Goal: Task Accomplishment & Management: Use online tool/utility

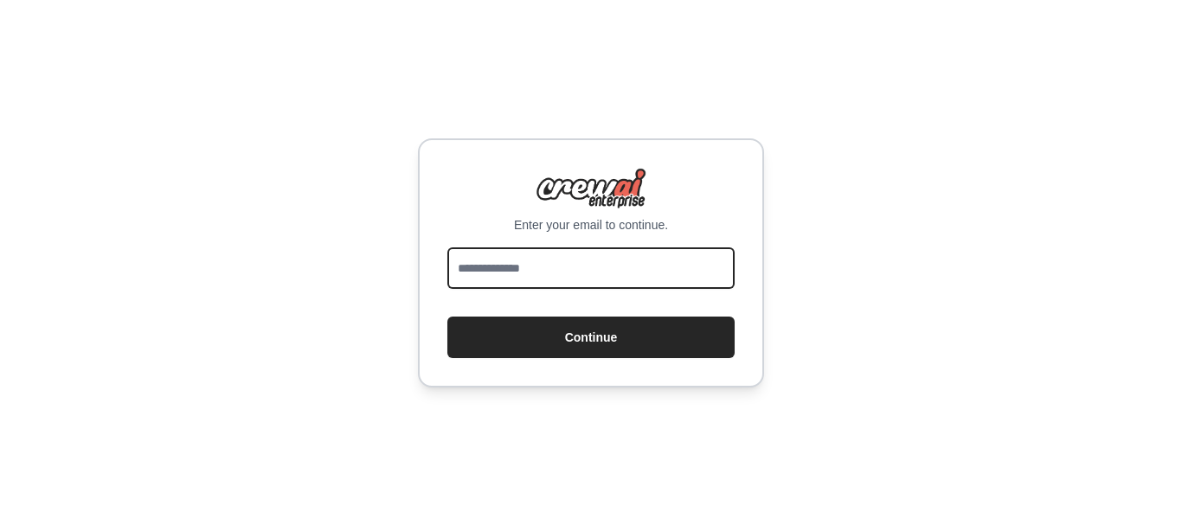
click at [561, 264] on input "email" at bounding box center [590, 268] width 287 height 42
type input "**********"
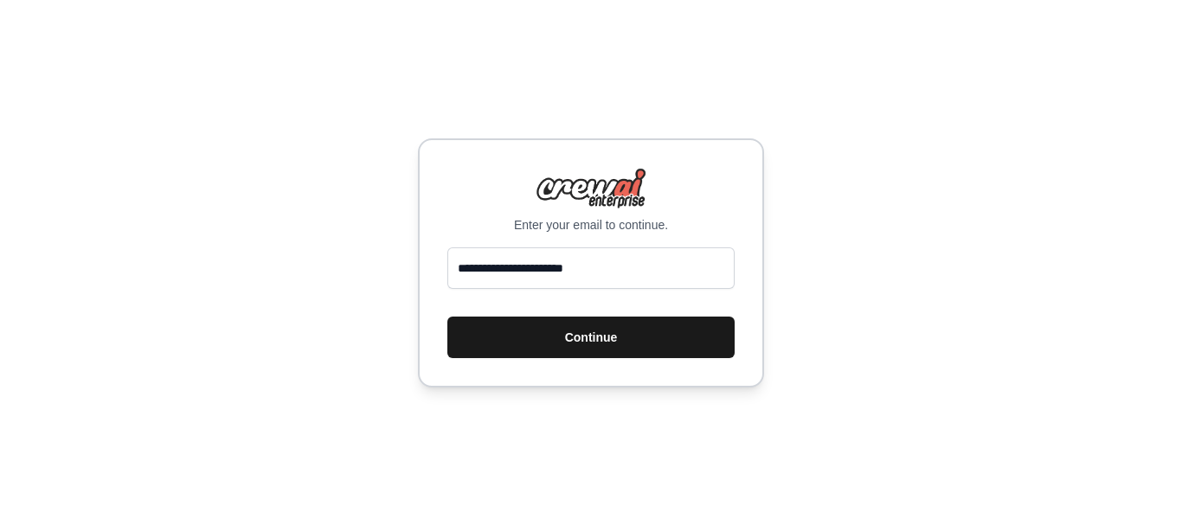
click at [619, 343] on button "Continue" at bounding box center [590, 338] width 287 height 42
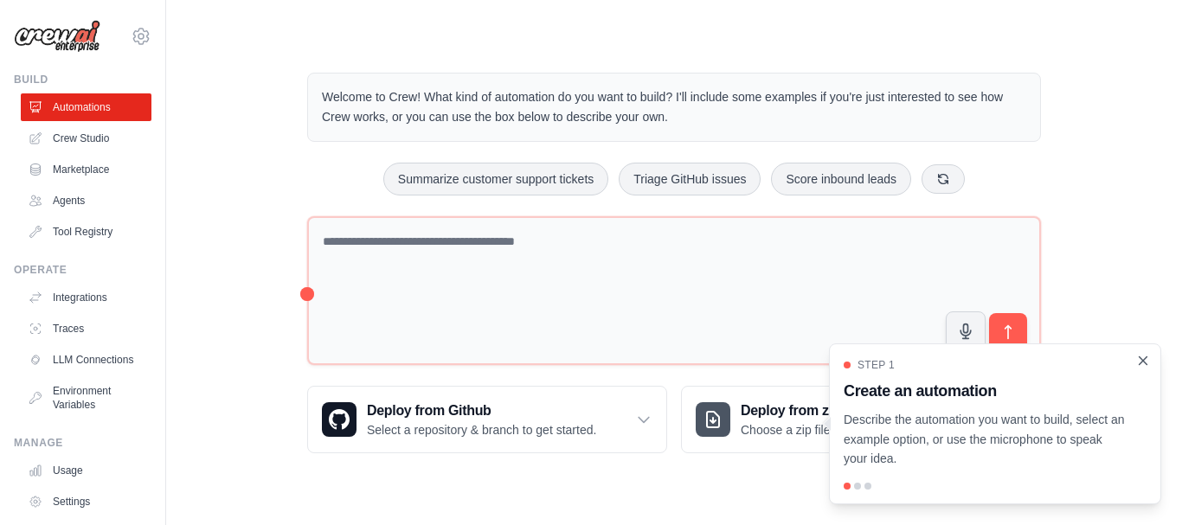
click at [1137, 366] on icon "Close walkthrough" at bounding box center [1143, 361] width 16 height 16
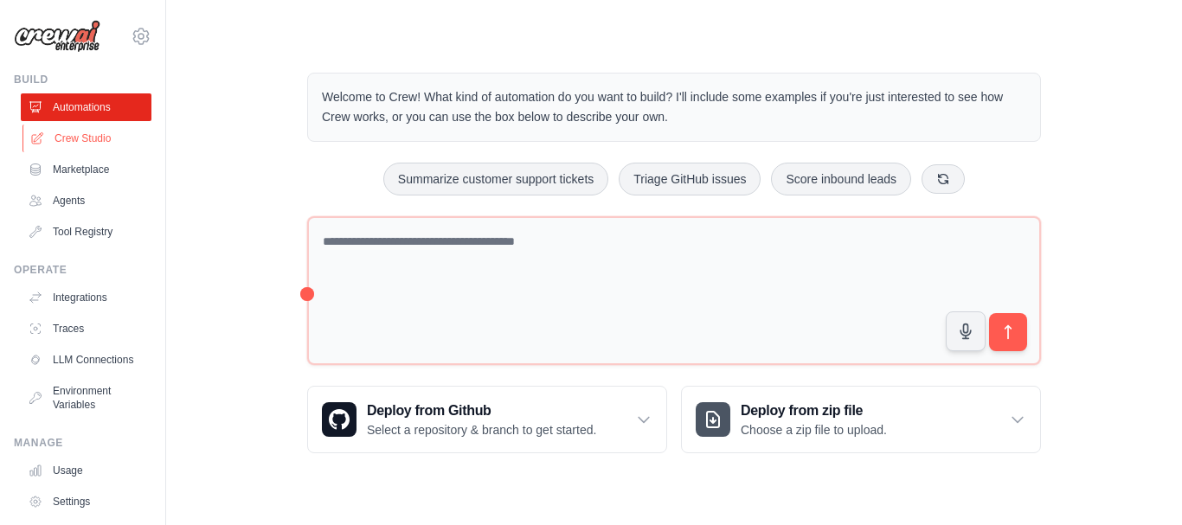
click at [112, 143] on link "Crew Studio" at bounding box center [87, 139] width 131 height 28
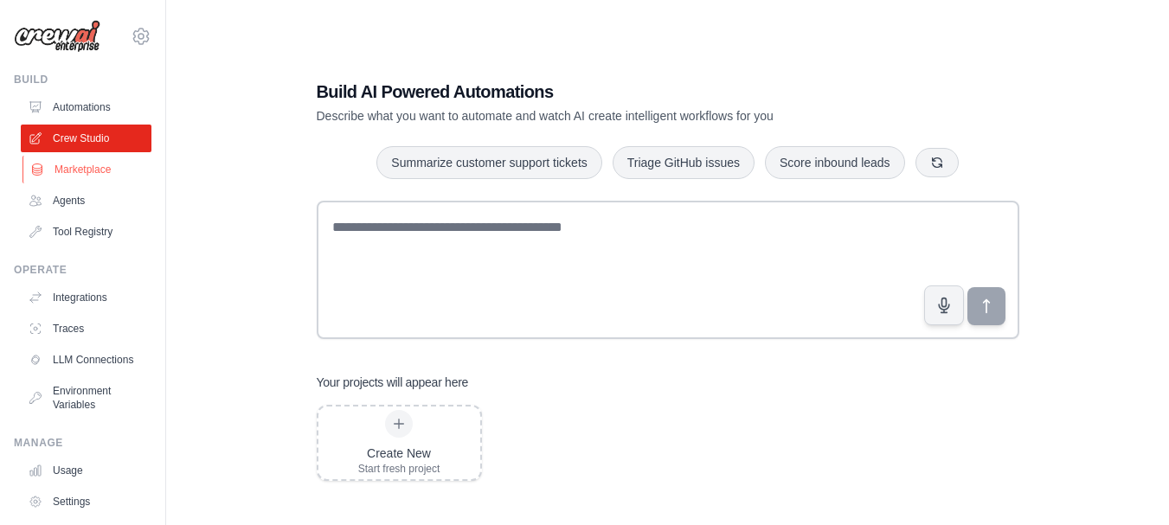
click at [83, 173] on link "Marketplace" at bounding box center [87, 170] width 131 height 28
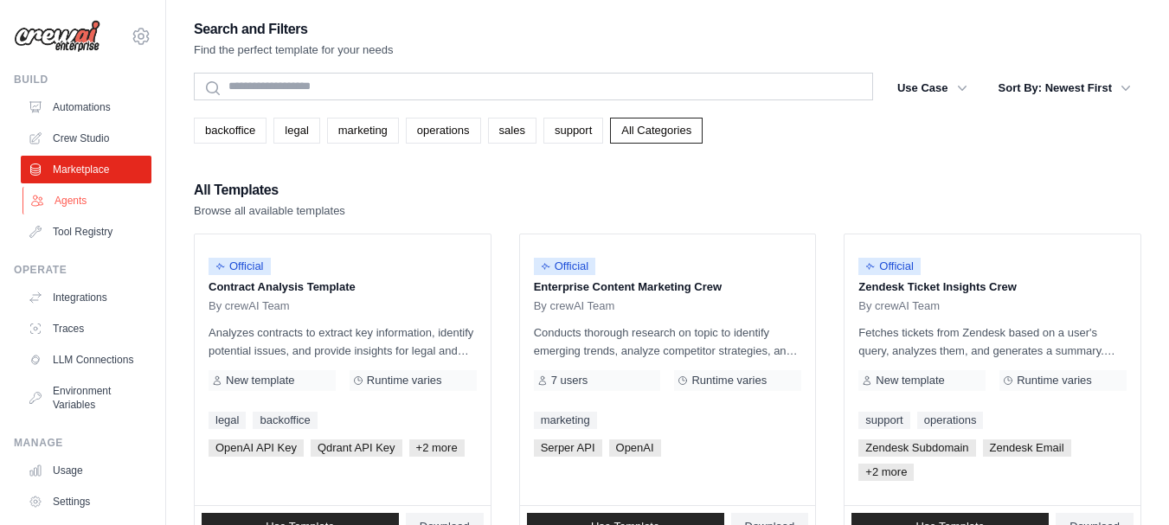
click at [73, 208] on link "Agents" at bounding box center [87, 201] width 131 height 28
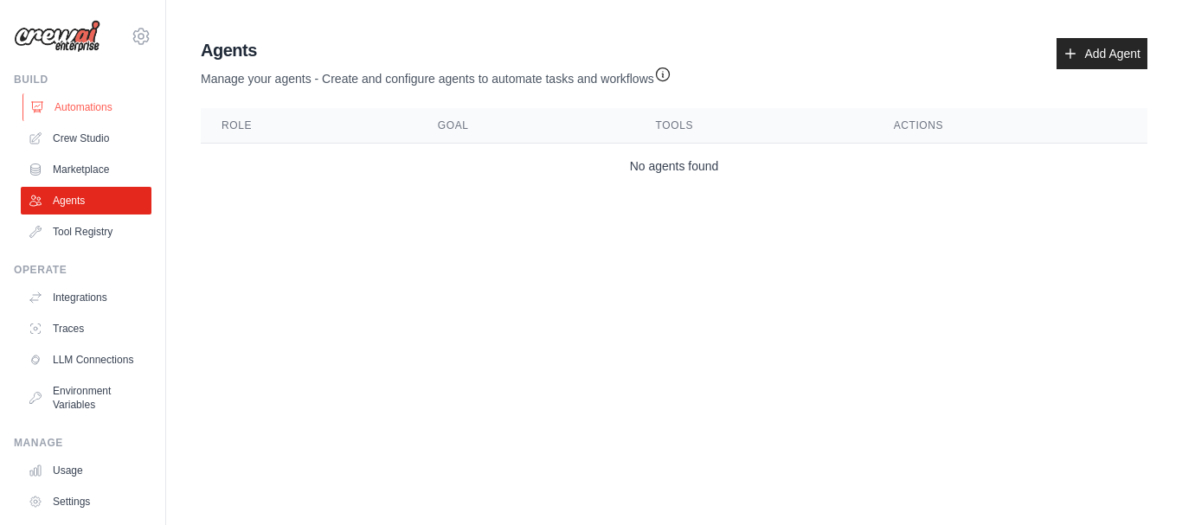
click at [91, 108] on link "Automations" at bounding box center [87, 107] width 131 height 28
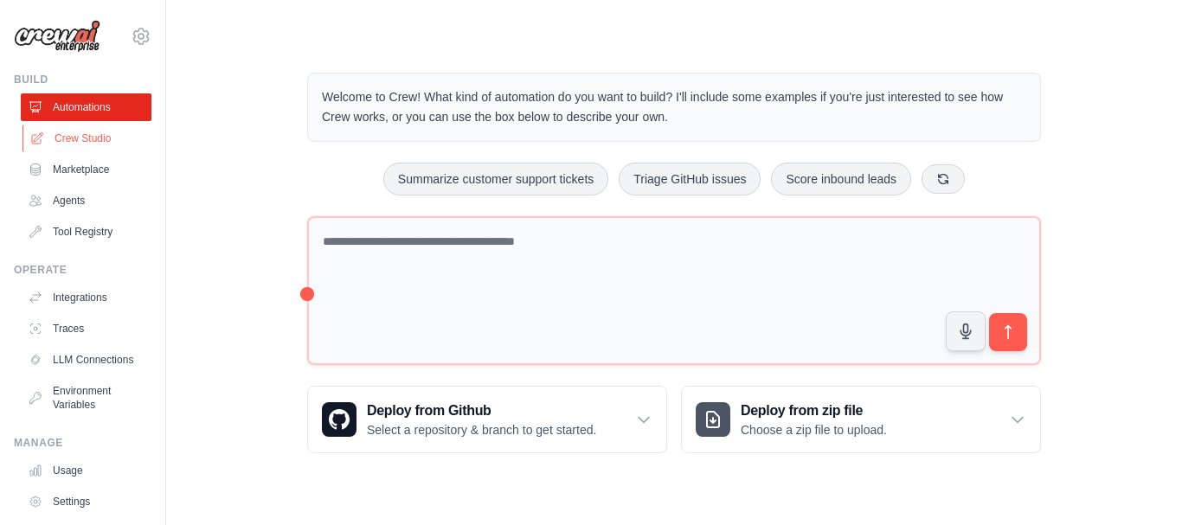
click at [99, 134] on link "Crew Studio" at bounding box center [87, 139] width 131 height 28
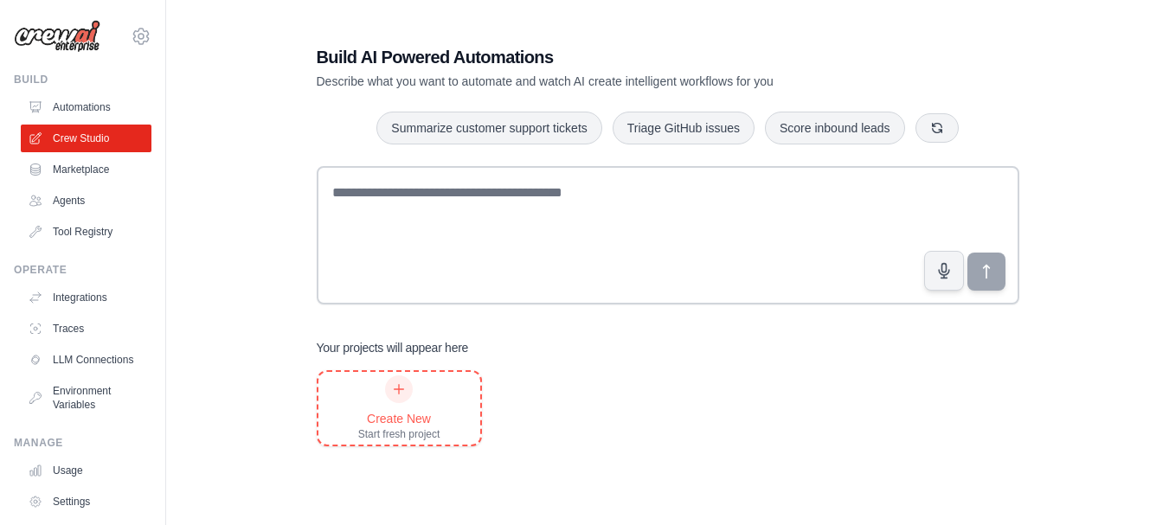
click at [407, 394] on div at bounding box center [399, 389] width 28 height 28
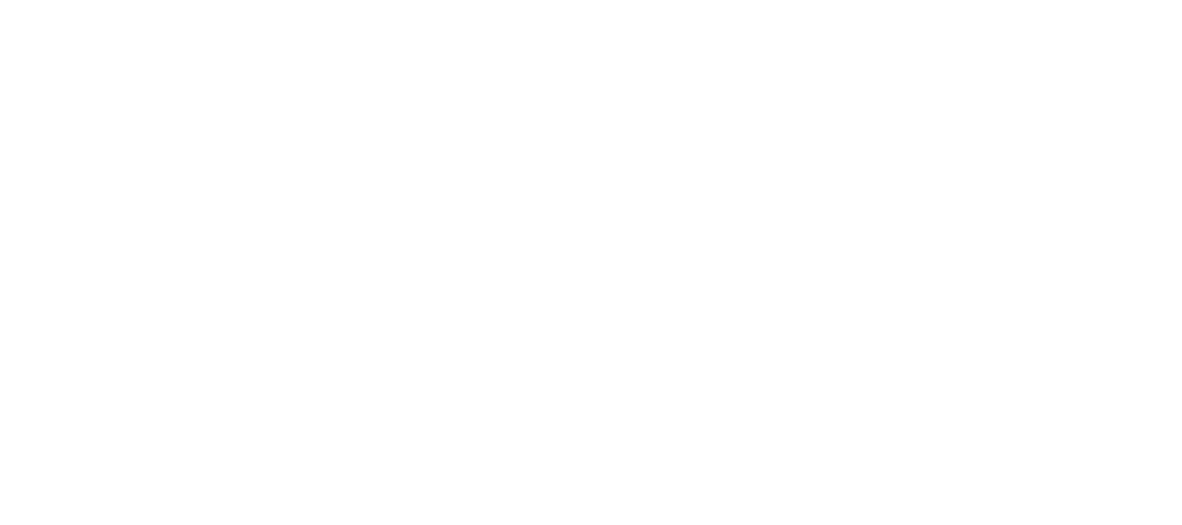
click at [416, 0] on html at bounding box center [591, 0] width 1182 height 0
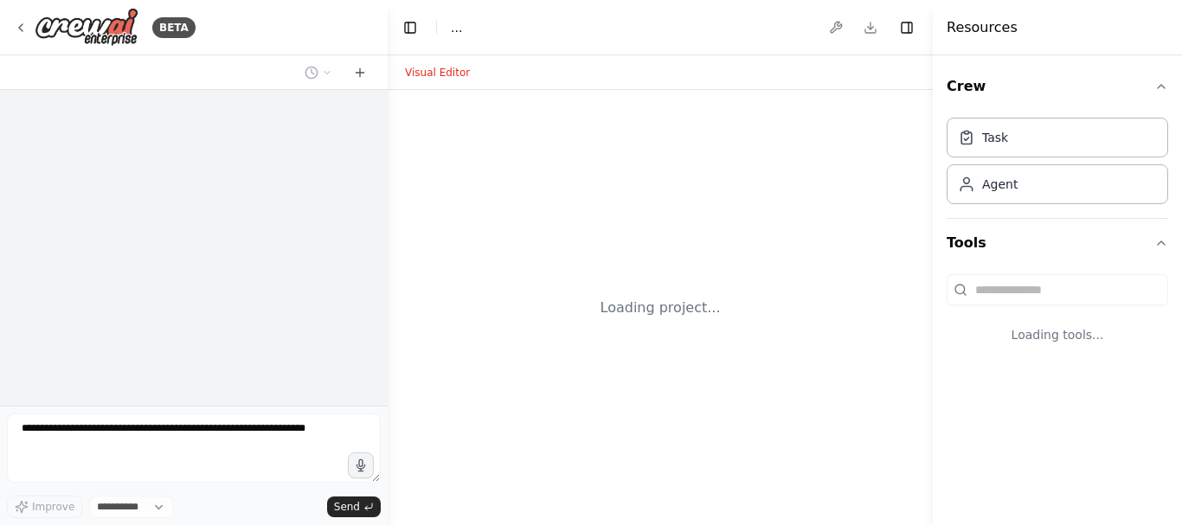
select select "****"
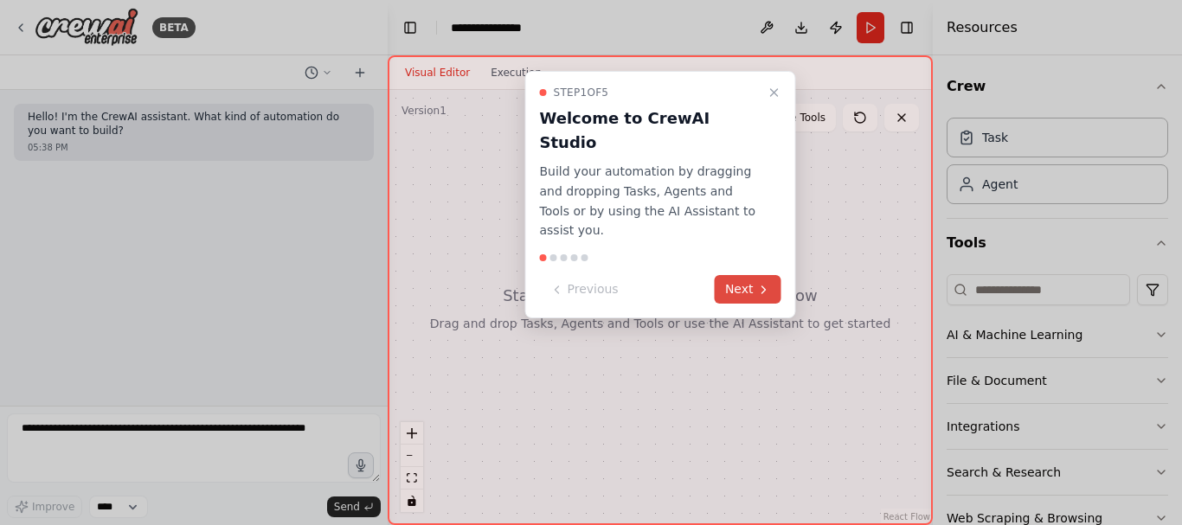
click at [743, 275] on button "Next" at bounding box center [748, 289] width 67 height 29
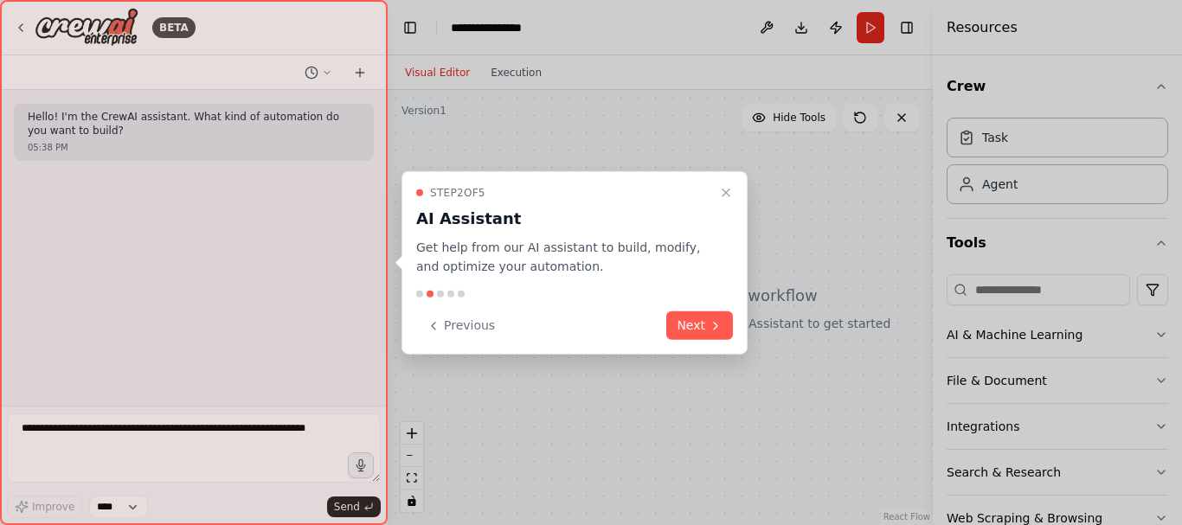
click at [172, 418] on div at bounding box center [194, 262] width 388 height 525
click at [163, 434] on div at bounding box center [194, 262] width 388 height 525
click at [151, 463] on div at bounding box center [194, 262] width 388 height 525
click at [151, 214] on div at bounding box center [194, 262] width 388 height 525
click at [171, 139] on div at bounding box center [194, 262] width 388 height 525
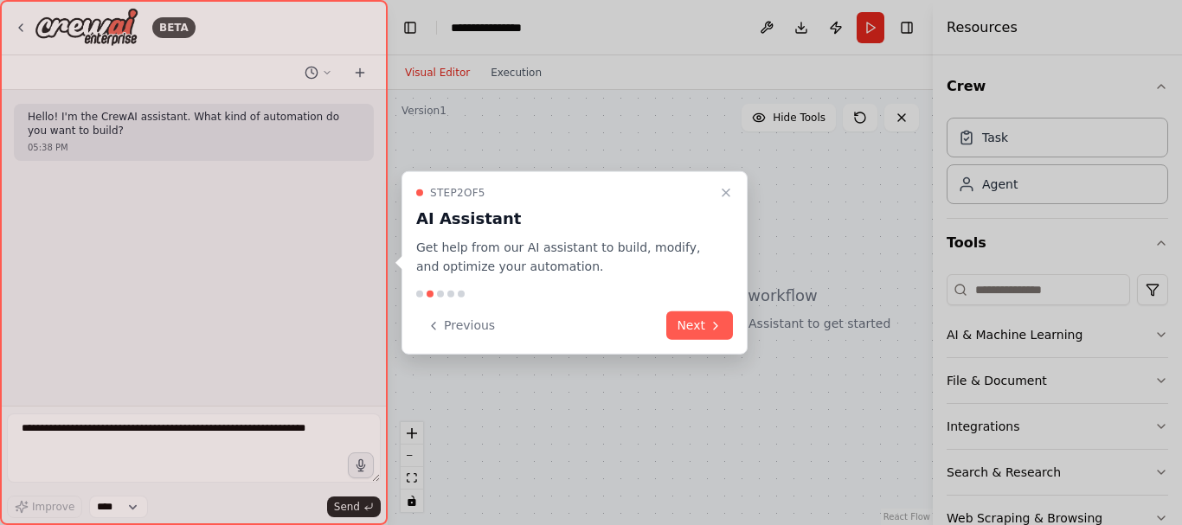
drag, startPoint x: 728, startPoint y: 331, endPoint x: 719, endPoint y: 330, distance: 8.8
click at [727, 331] on button "Next" at bounding box center [699, 325] width 67 height 29
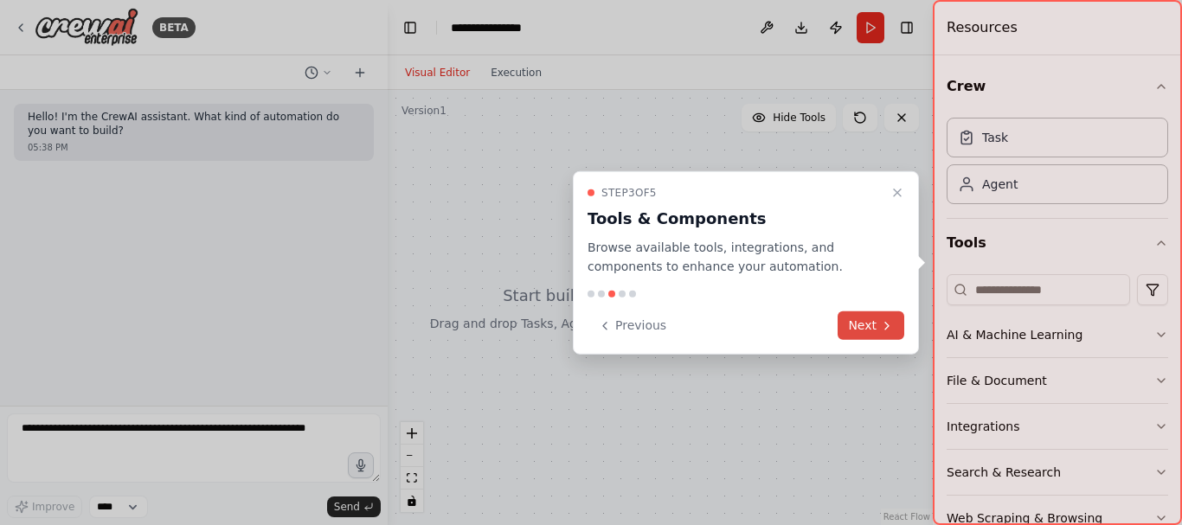
click at [873, 335] on button "Next" at bounding box center [870, 325] width 67 height 29
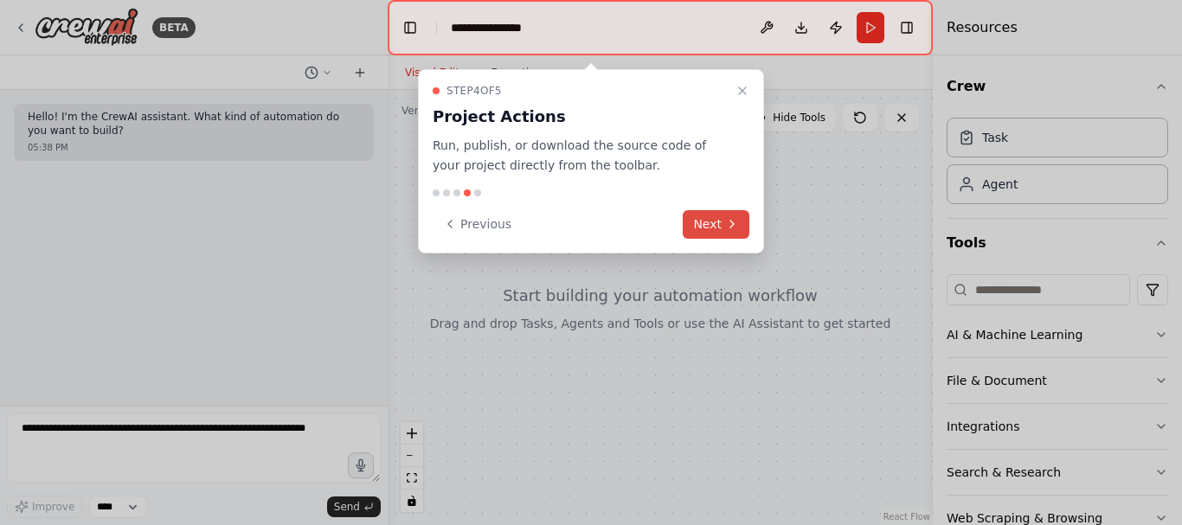
click at [709, 224] on button "Next" at bounding box center [716, 224] width 67 height 29
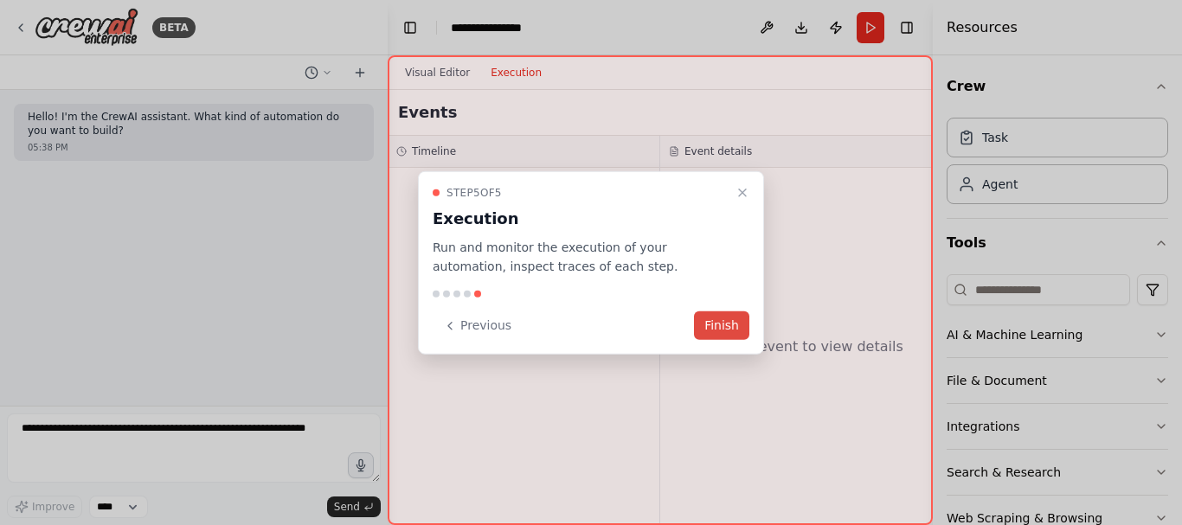
click at [733, 324] on button "Finish" at bounding box center [721, 325] width 55 height 29
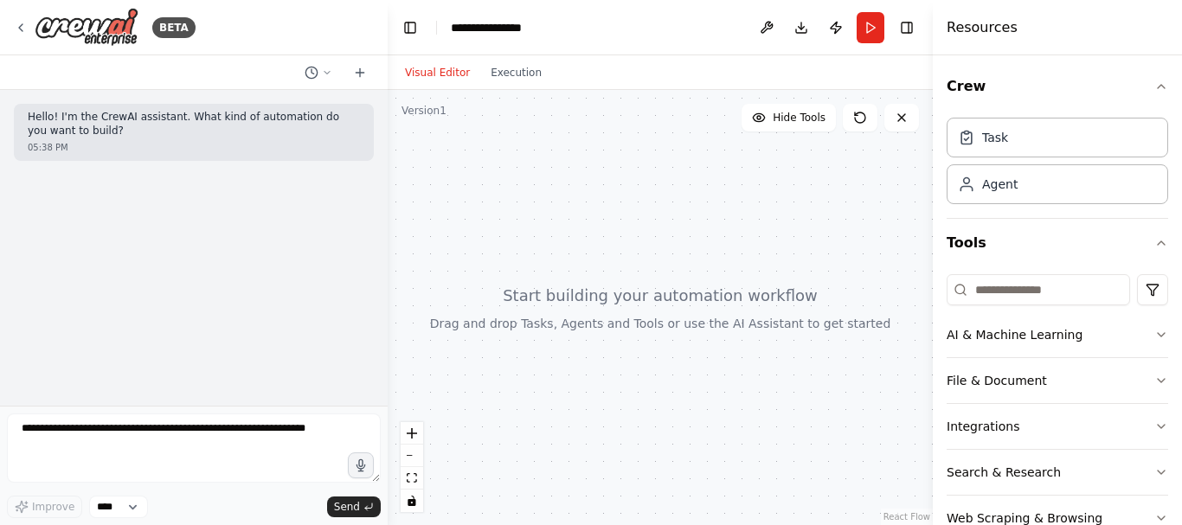
click at [548, 191] on div at bounding box center [660, 307] width 545 height 435
click at [252, 351] on div "Hello! I'm the CrewAI assistant. What kind of automation do you want to build? …" at bounding box center [194, 248] width 388 height 316
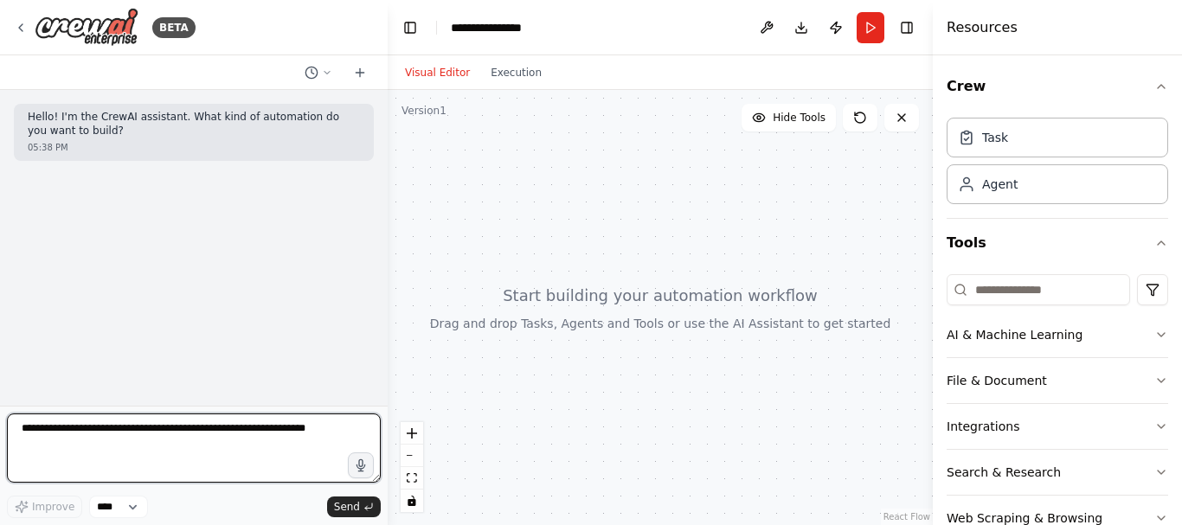
click at [169, 468] on textarea at bounding box center [194, 447] width 374 height 69
type textarea "**********"
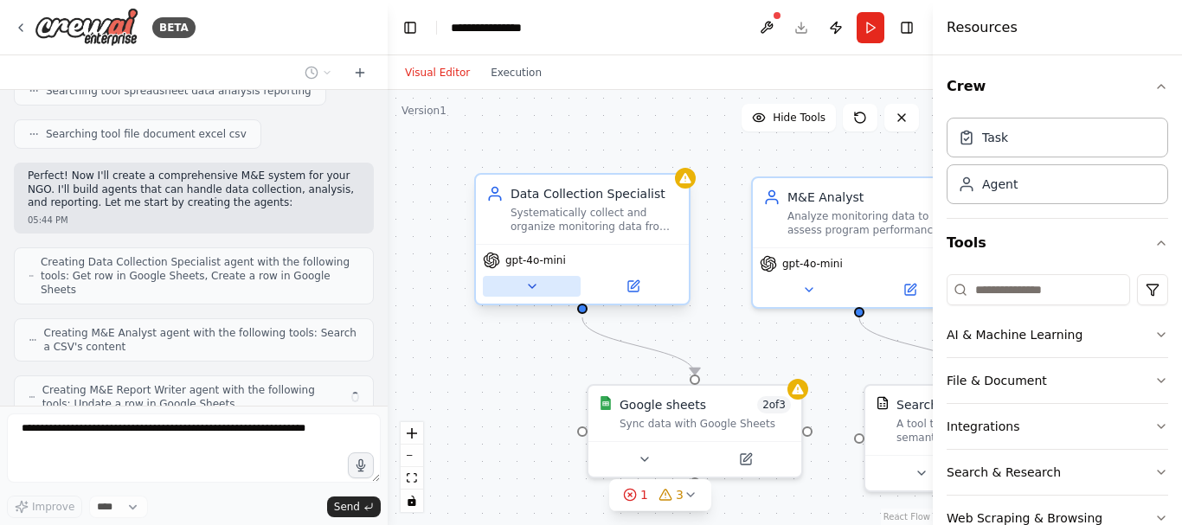
scroll to position [588, 0]
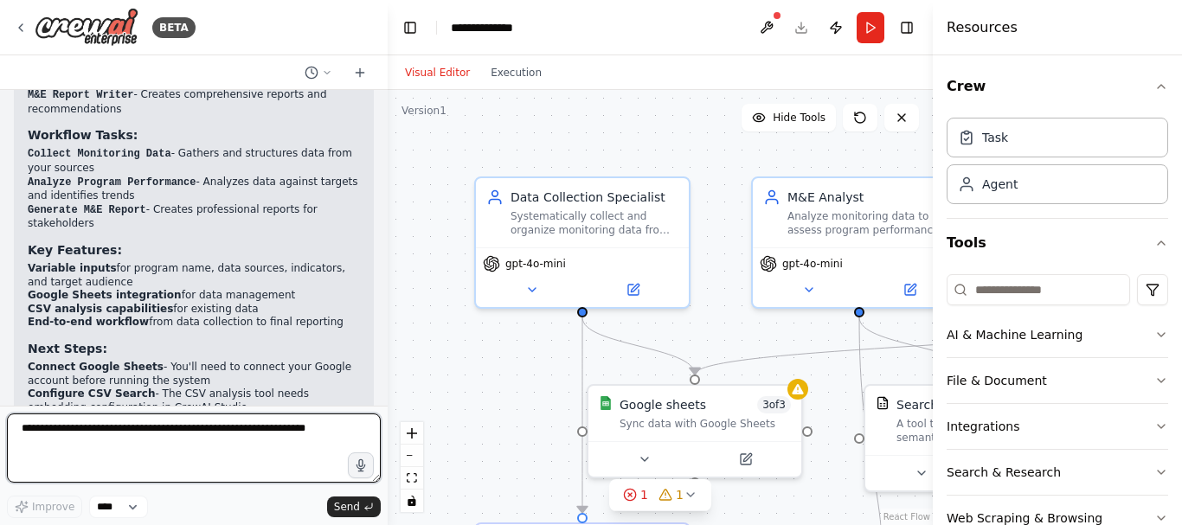
scroll to position [1497, 0]
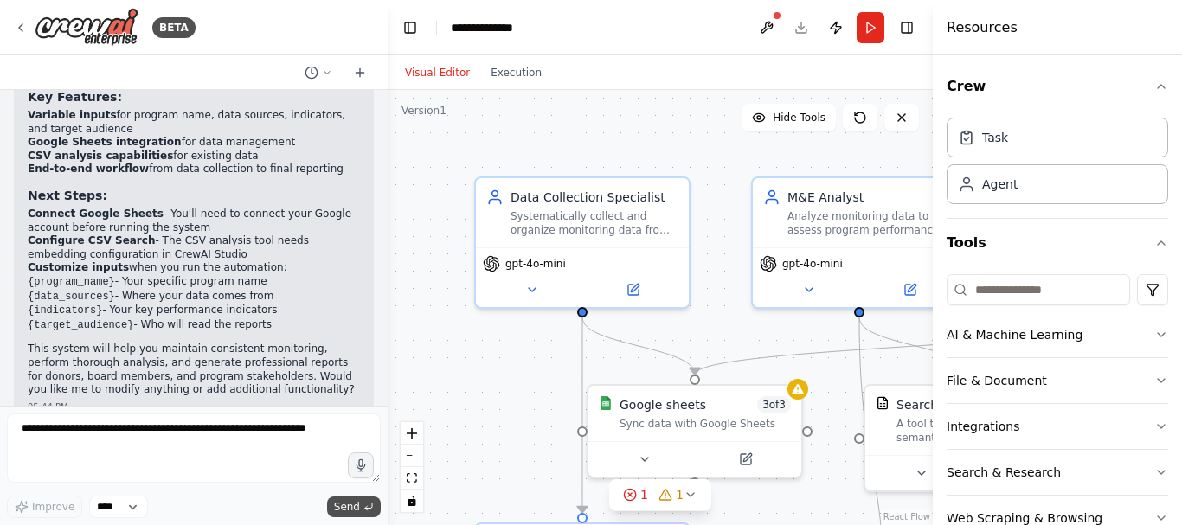
click at [357, 510] on span "Send" at bounding box center [347, 507] width 26 height 14
click at [120, 510] on select "****" at bounding box center [118, 507] width 59 height 22
click at [120, 509] on select "****" at bounding box center [118, 507] width 59 height 22
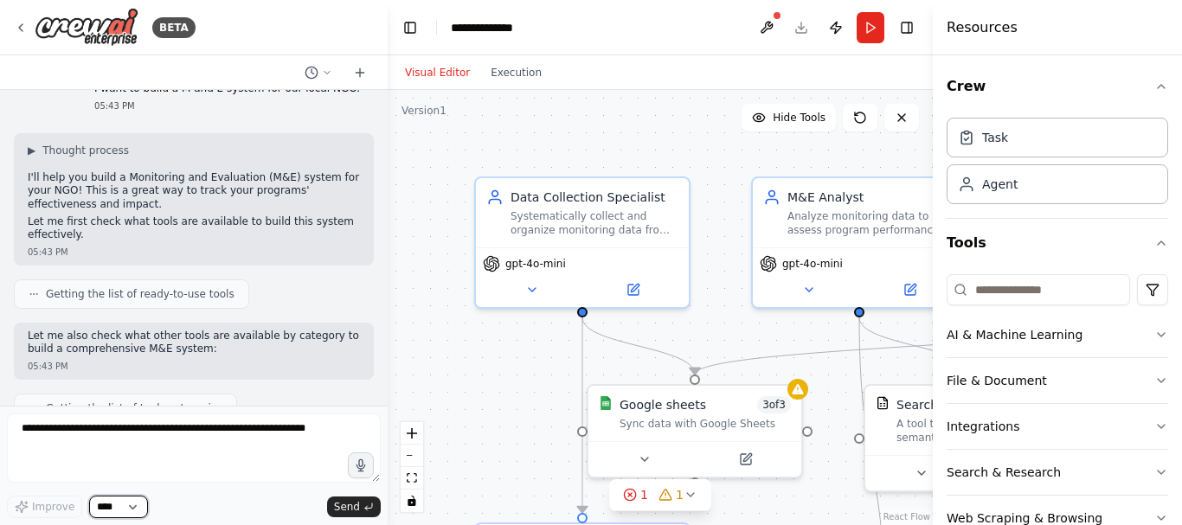
scroll to position [0, 0]
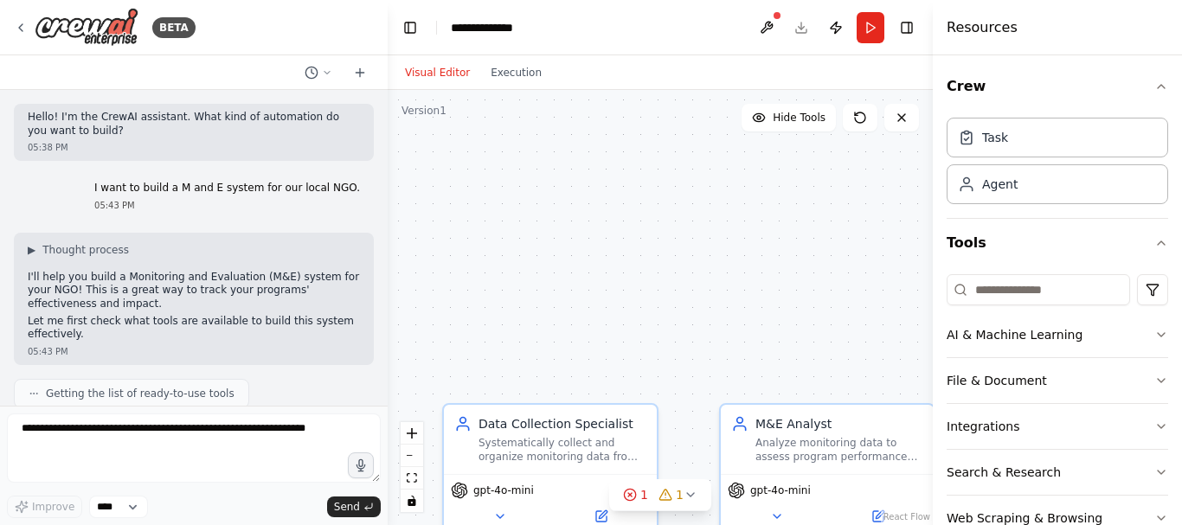
drag, startPoint x: 381, startPoint y: 304, endPoint x: 364, endPoint y: 304, distance: 16.4
click at [363, 369] on div "BETA Hello! I'm the CrewAI assistant. What kind of automation do you want to bu…" at bounding box center [591, 262] width 1182 height 525
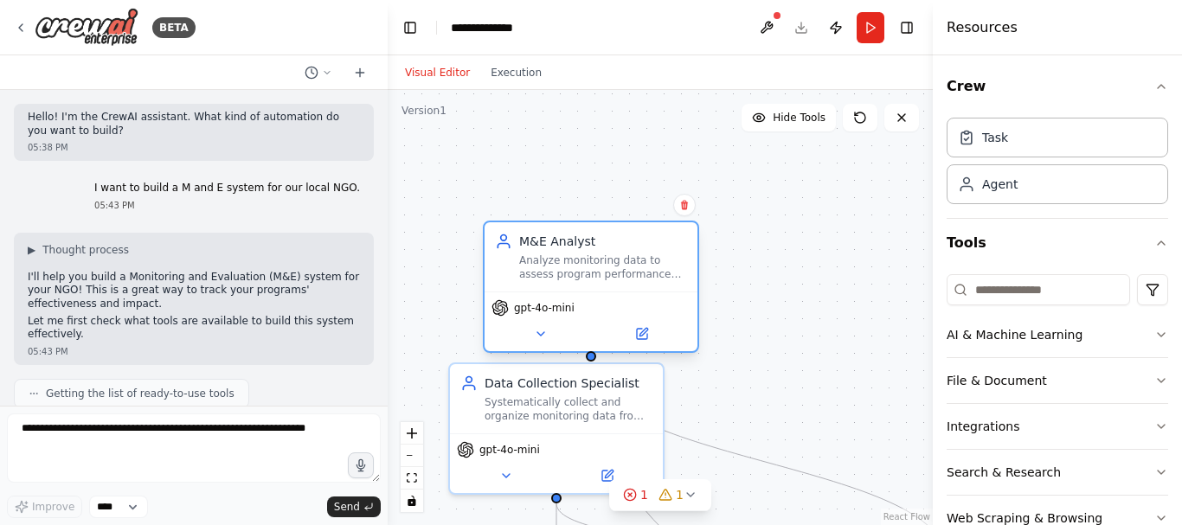
drag, startPoint x: 773, startPoint y: 397, endPoint x: 538, endPoint y: 266, distance: 269.5
click at [538, 266] on div "Analyze monitoring data to assess program performance against {indicators} and …" at bounding box center [603, 267] width 168 height 28
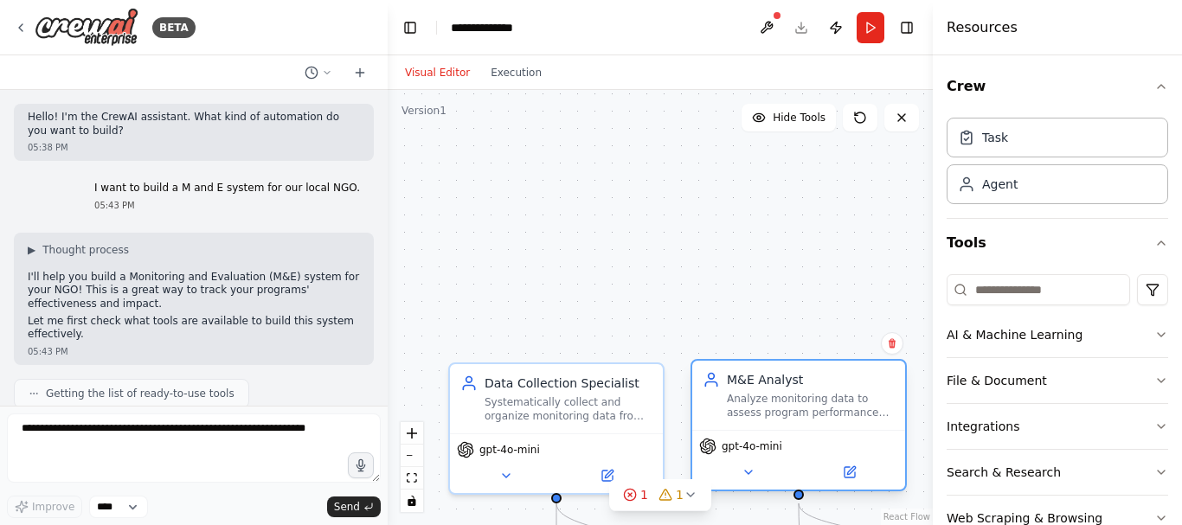
drag, startPoint x: 635, startPoint y: 272, endPoint x: 733, endPoint y: 388, distance: 151.0
click at [733, 388] on div "M&E Analyst Analyze monitoring data to assess program performance against {indi…" at bounding box center [798, 395] width 192 height 48
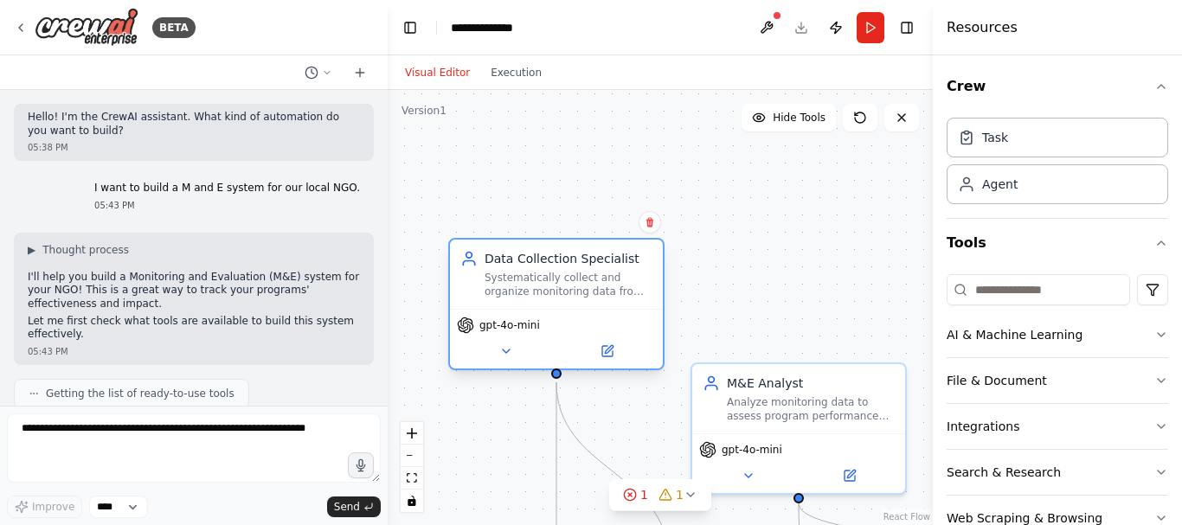
drag, startPoint x: 545, startPoint y: 317, endPoint x: 545, endPoint y: 260, distance: 57.1
click at [545, 260] on div "Data Collection Specialist" at bounding box center [568, 258] width 168 height 17
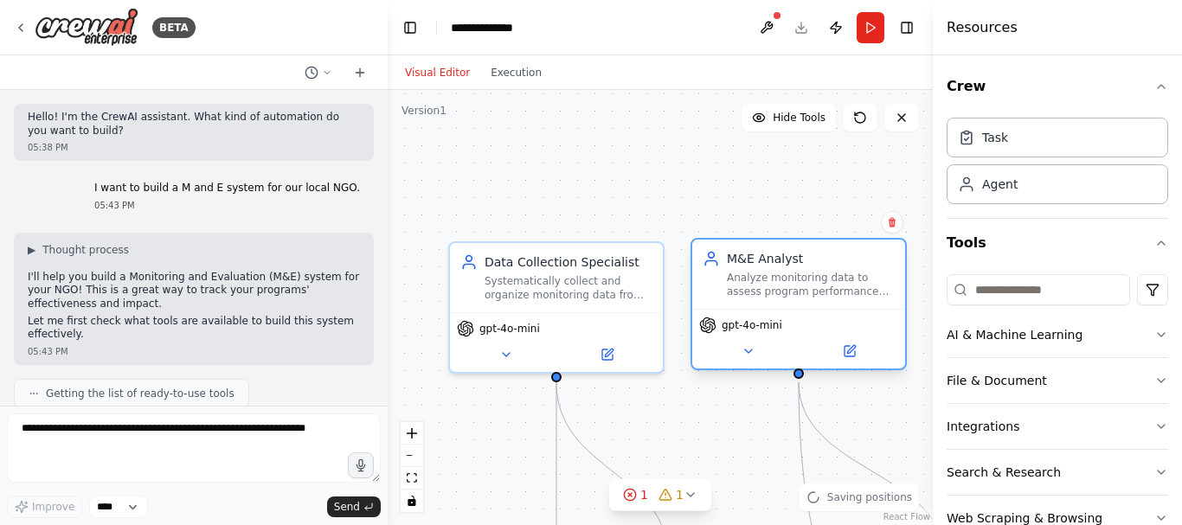
drag, startPoint x: 806, startPoint y: 397, endPoint x: 801, endPoint y: 269, distance: 128.1
click at [801, 269] on div "M&E Analyst Analyze monitoring data to assess program performance against {indi…" at bounding box center [811, 274] width 168 height 48
click at [904, 126] on button at bounding box center [901, 118] width 35 height 28
click at [903, 117] on icon at bounding box center [901, 118] width 14 height 14
click at [899, 117] on icon at bounding box center [901, 118] width 14 height 14
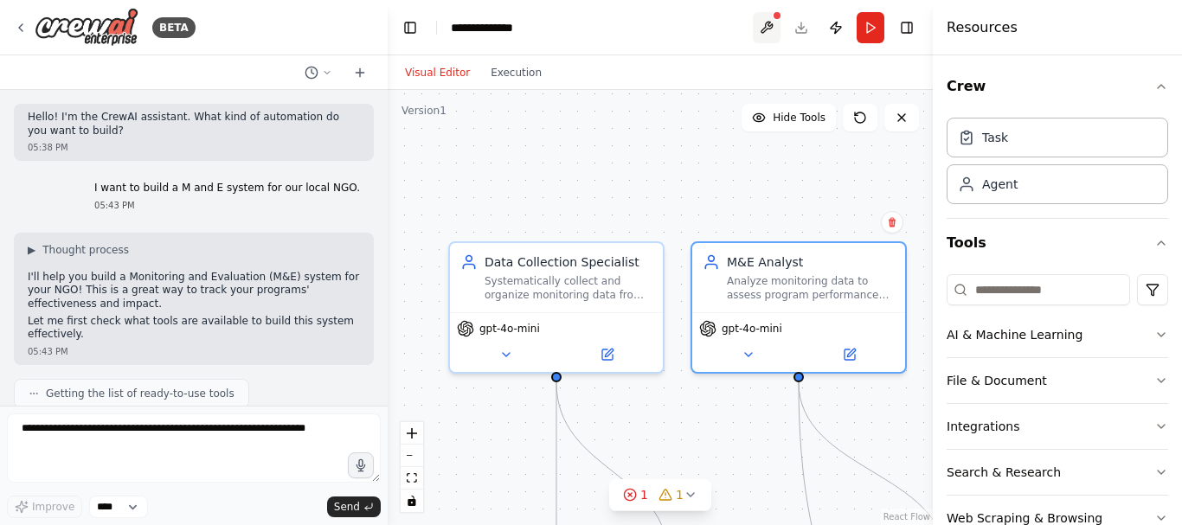
click at [759, 28] on button at bounding box center [767, 27] width 28 height 31
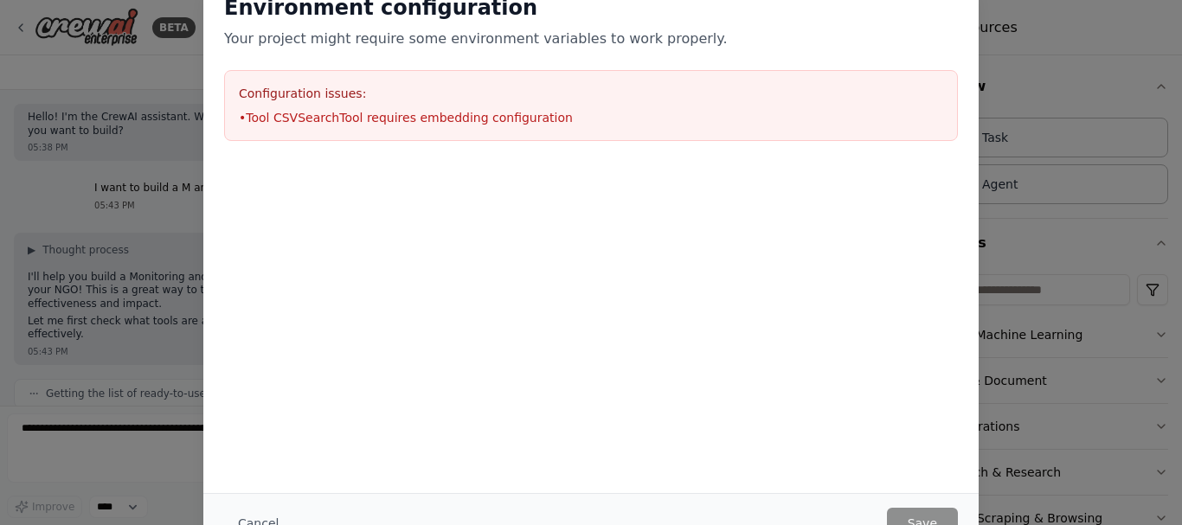
click at [1009, 31] on div "Environment configuration Your project might require some environment variables…" at bounding box center [591, 262] width 1182 height 525
click at [1172, 69] on div "Environment configuration Your project might require some environment variables…" at bounding box center [591, 262] width 1182 height 525
click at [277, 519] on button "Cancel" at bounding box center [258, 523] width 68 height 31
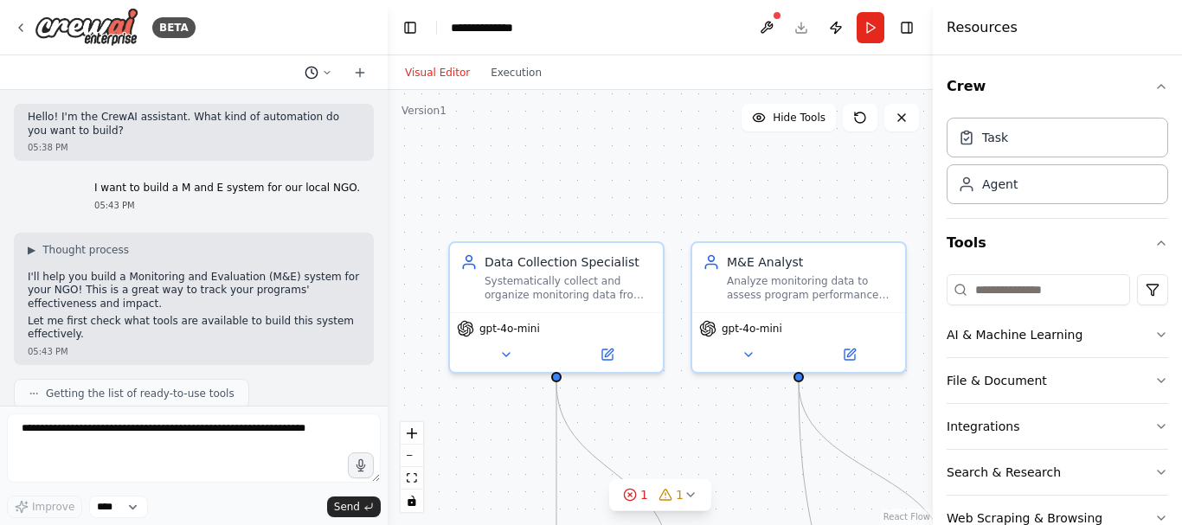
click at [327, 74] on icon at bounding box center [327, 72] width 10 height 10
click at [324, 74] on div at bounding box center [194, 262] width 388 height 525
click at [412, 433] on icon "zoom in" at bounding box center [412, 433] width 10 height 10
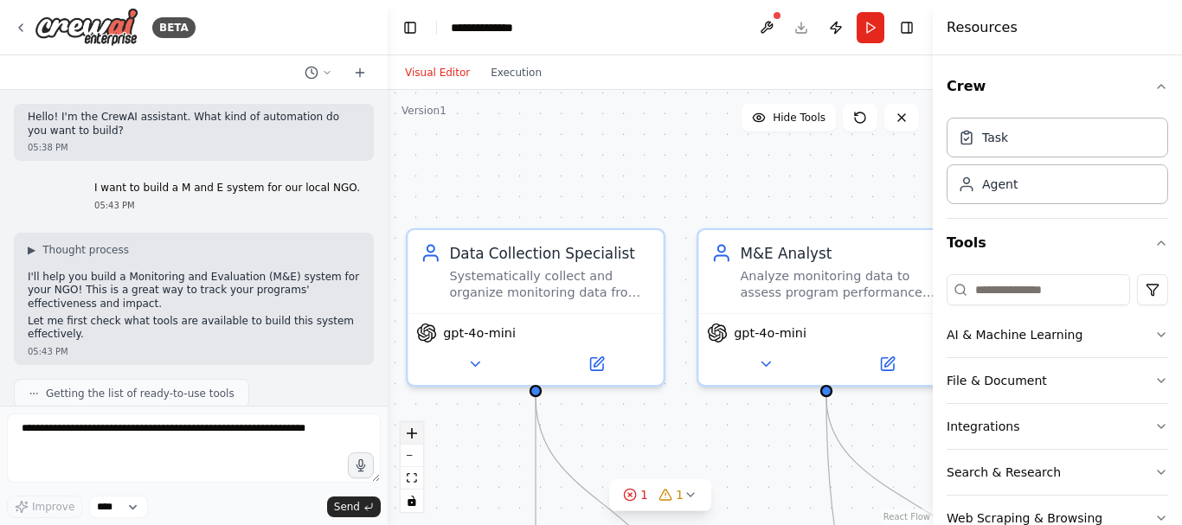
click at [412, 433] on icon "zoom in" at bounding box center [412, 433] width 10 height 10
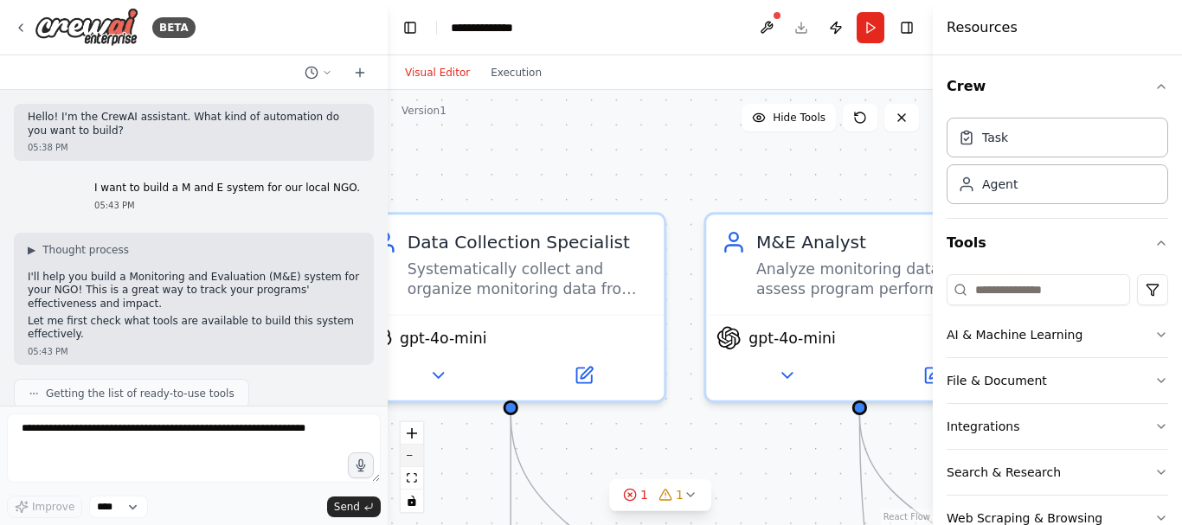
click at [412, 458] on button "zoom out" at bounding box center [412, 456] width 22 height 22
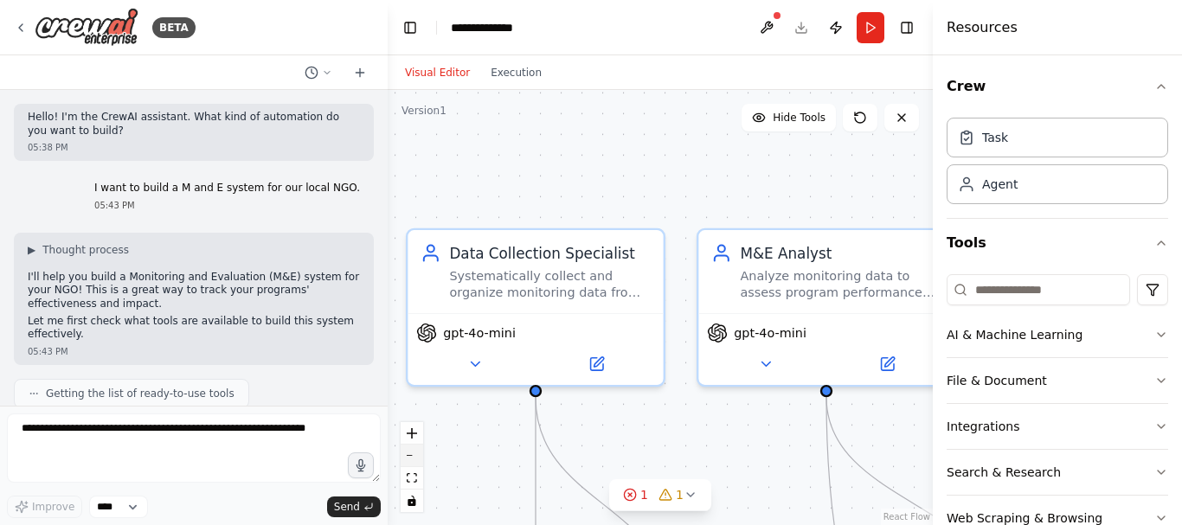
click at [412, 457] on button "zoom out" at bounding box center [412, 456] width 22 height 22
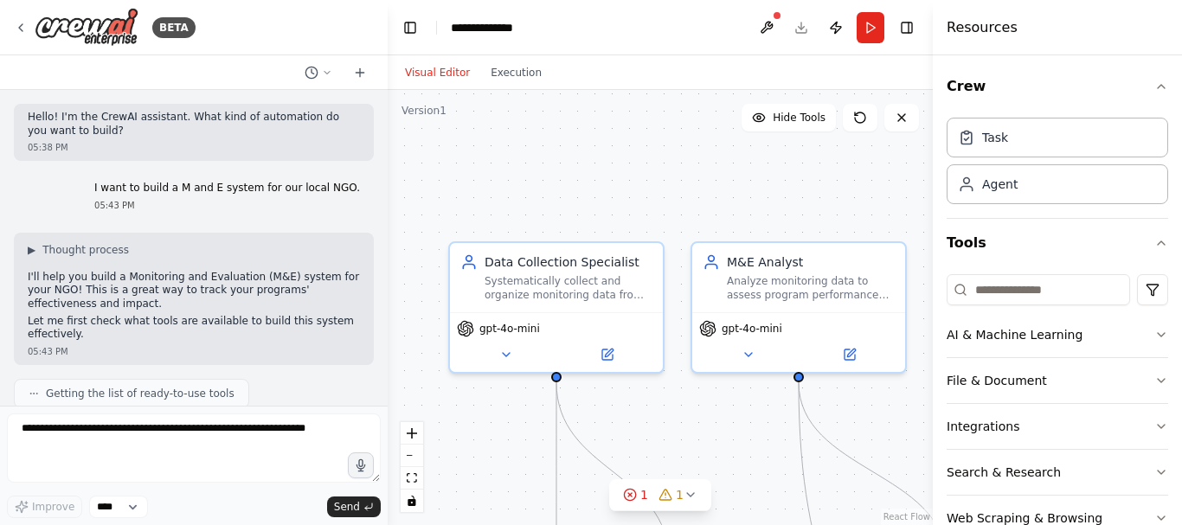
click at [567, 522] on div ".deletable-edge-delete-btn { width: 20px; height: 20px; border: 0px solid #ffff…" at bounding box center [660, 307] width 545 height 435
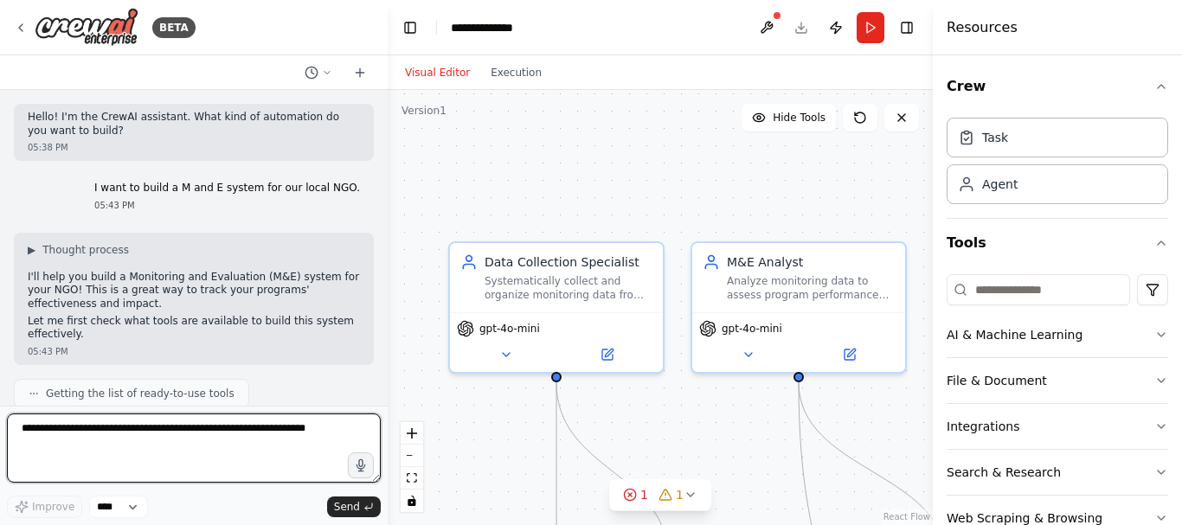
click at [197, 459] on textarea "To enrich screen reader interactions, please activate Accessibility in Grammarl…" at bounding box center [194, 447] width 374 height 69
paste textarea "**********"
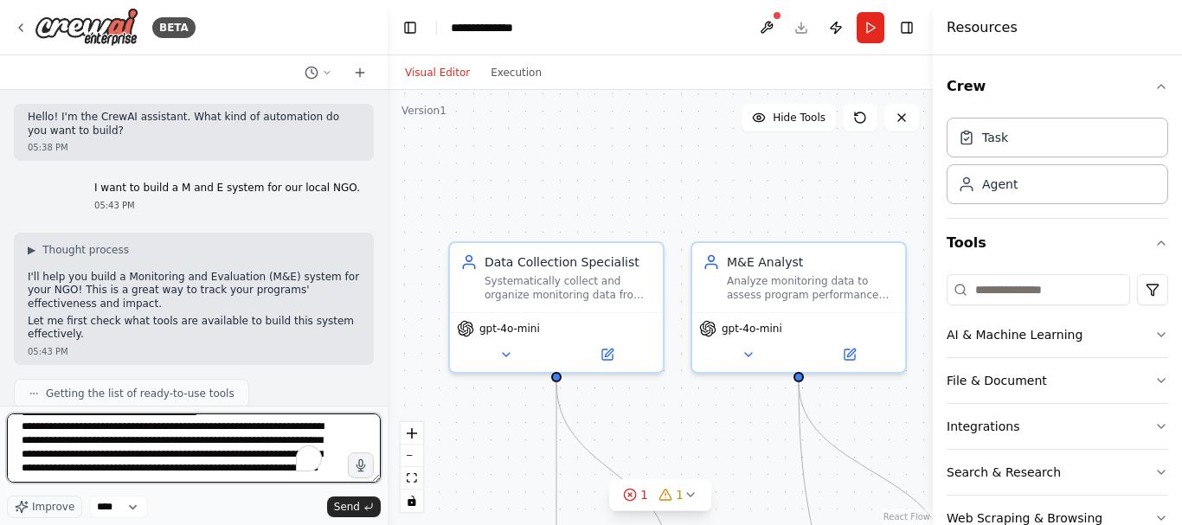
scroll to position [410, 0]
type textarea "**********"
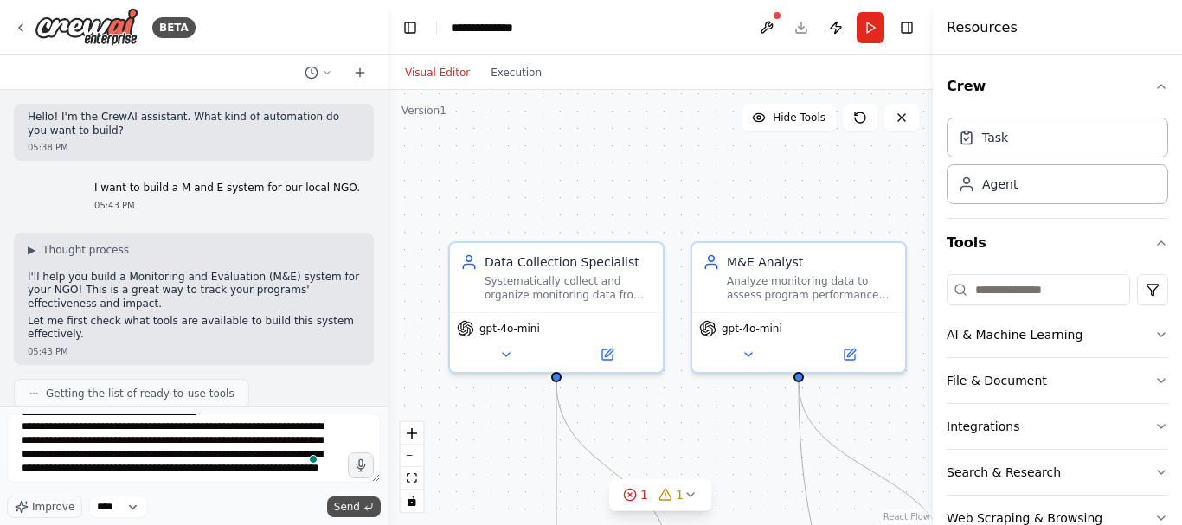
click at [358, 501] on span "Send" at bounding box center [347, 507] width 26 height 14
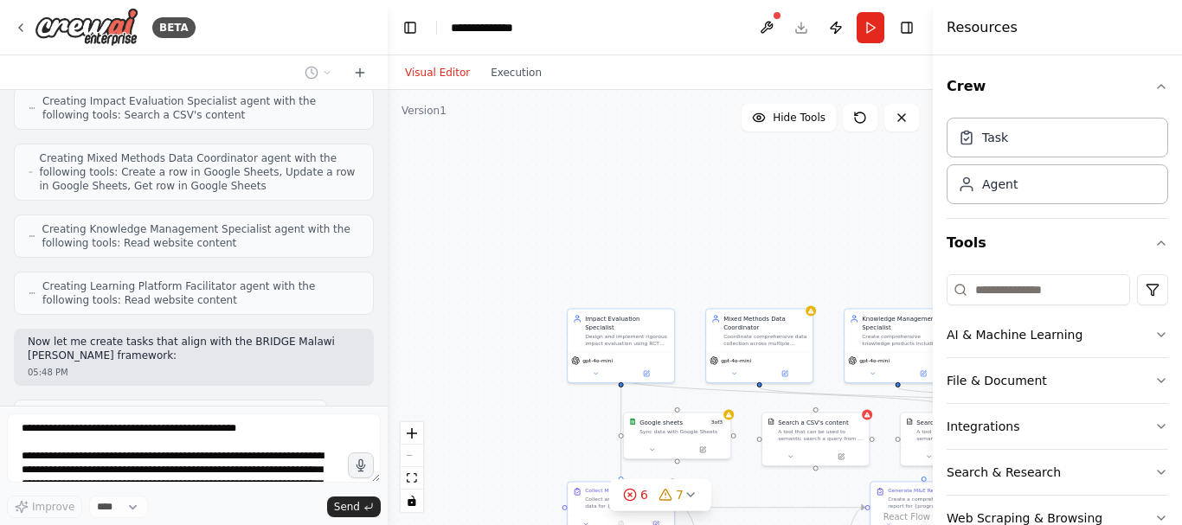
scroll to position [2795, 0]
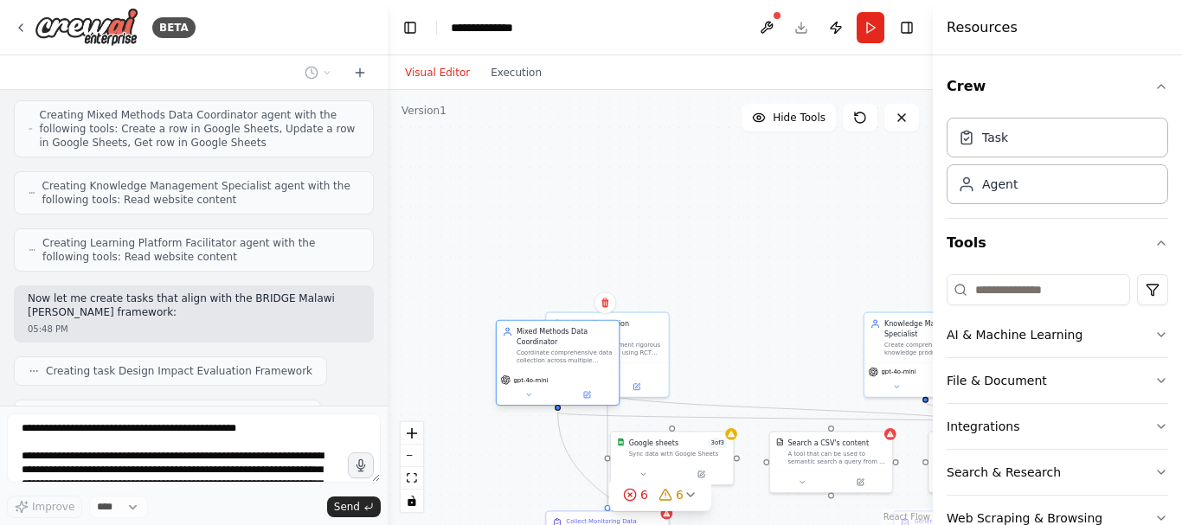
drag, startPoint x: 740, startPoint y: 343, endPoint x: 564, endPoint y: 349, distance: 176.5
click at [564, 349] on div "Coordinate comprehensive data collection across multiple sources including hous…" at bounding box center [564, 357] width 96 height 16
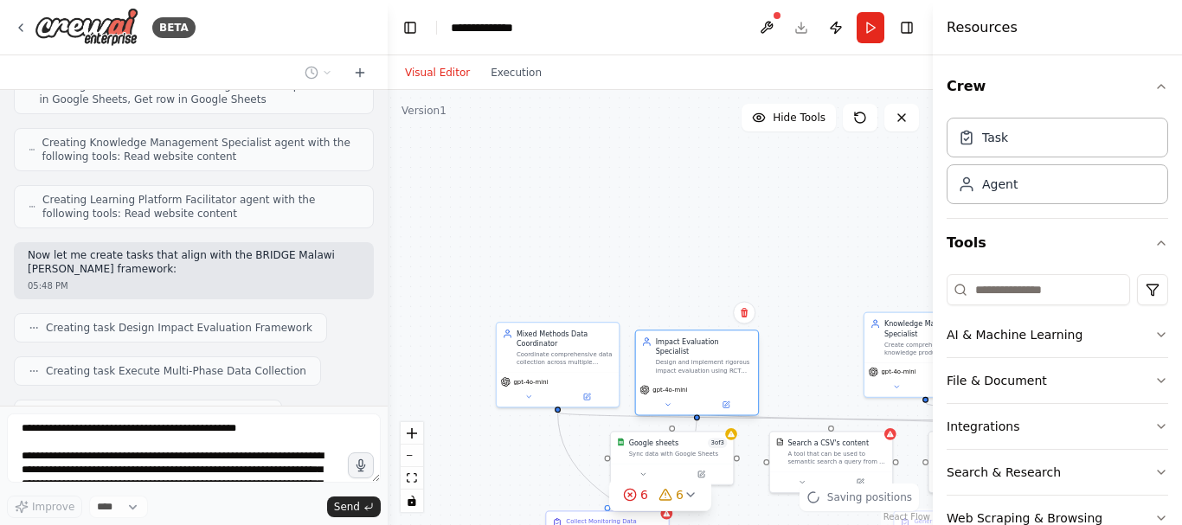
drag, startPoint x: 651, startPoint y: 351, endPoint x: 740, endPoint y: 368, distance: 89.8
click at [740, 368] on div "Google sheets 3 of 3 Sync data with Google Sheets Search a CSV's content A tool…" at bounding box center [652, 387] width 313 height 250
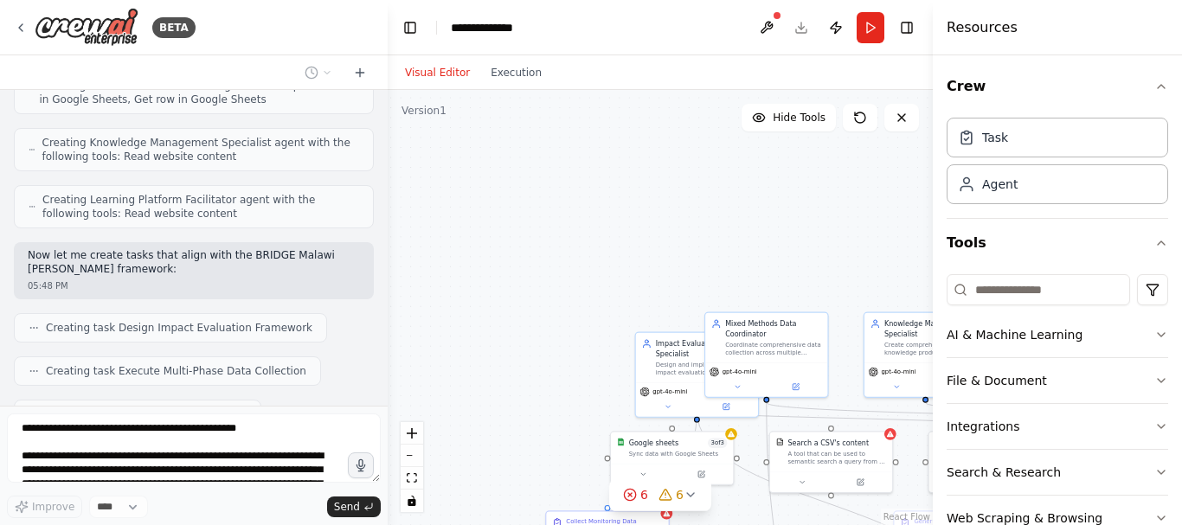
scroll to position [2881, 0]
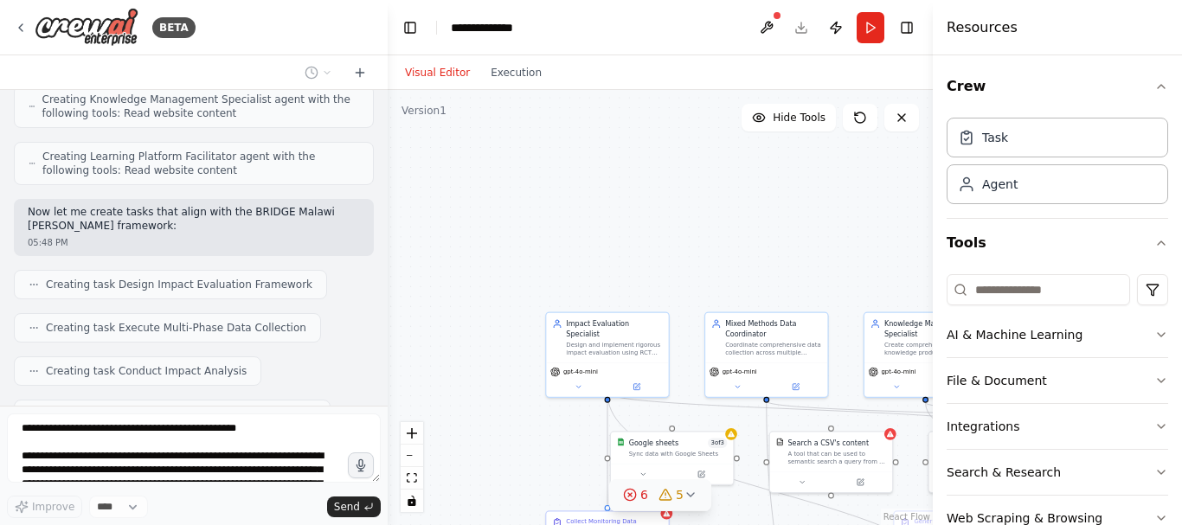
click at [683, 495] on icon at bounding box center [690, 495] width 14 height 14
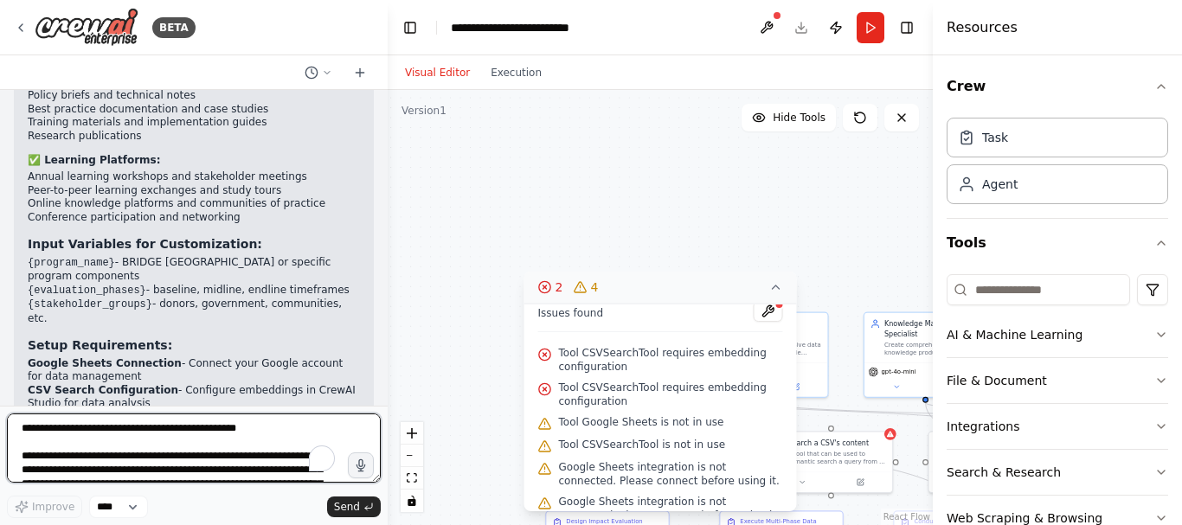
scroll to position [0, 0]
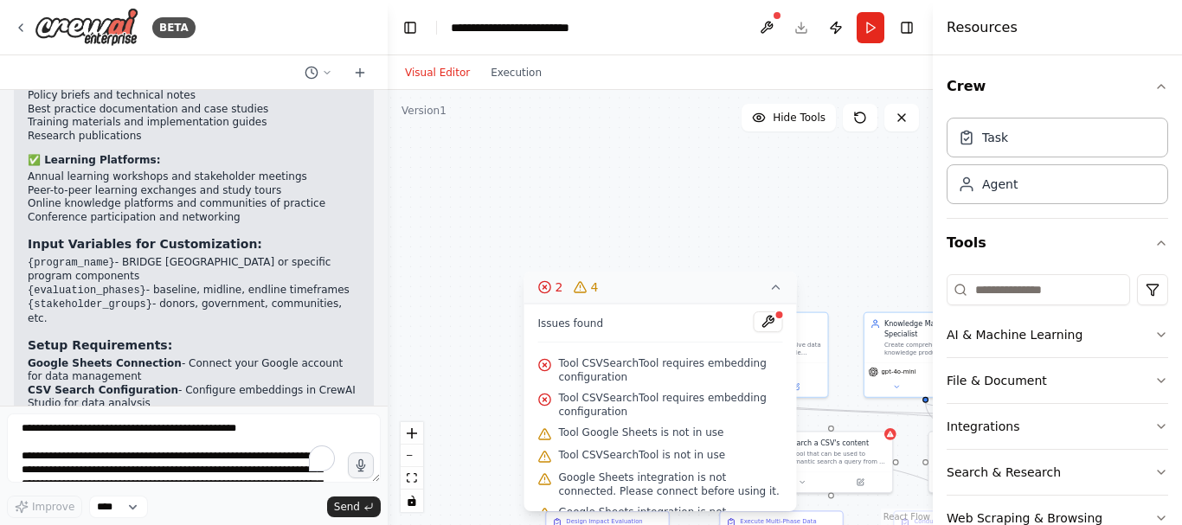
click at [777, 279] on button "2 4" at bounding box center [660, 288] width 272 height 32
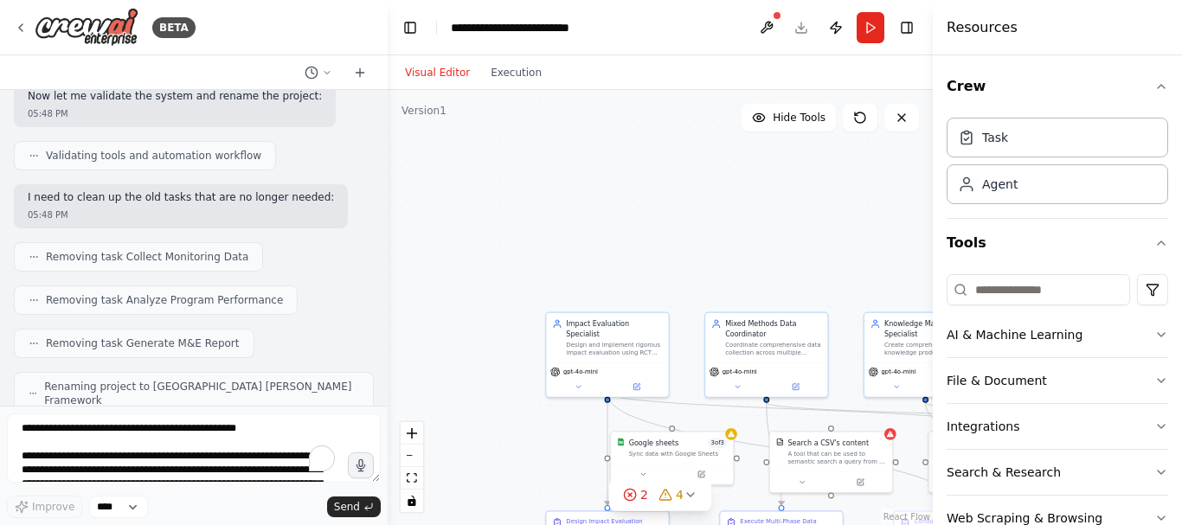
scroll to position [3198, 0]
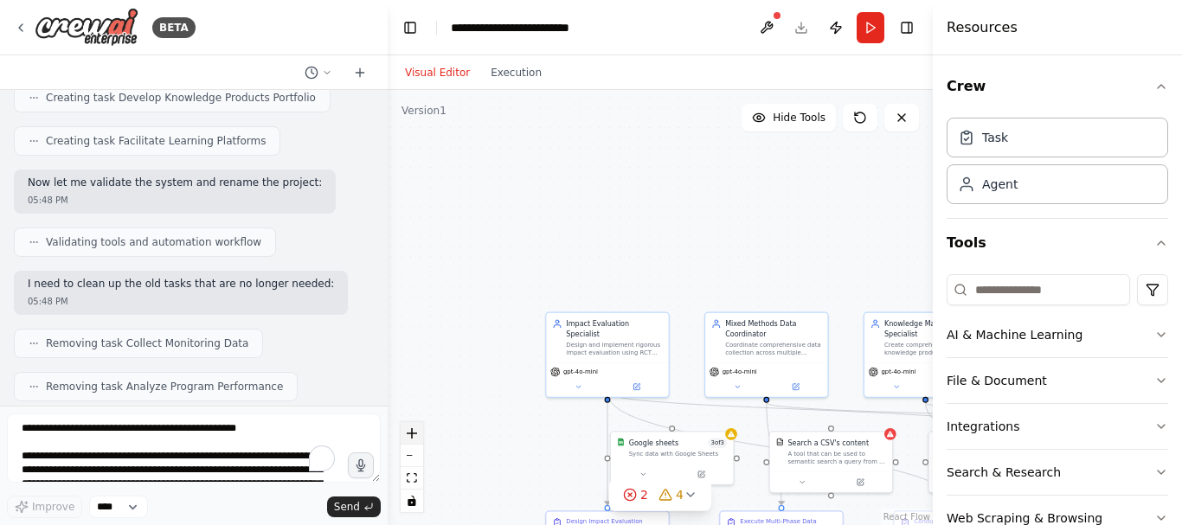
click at [413, 424] on button "zoom in" at bounding box center [412, 433] width 22 height 22
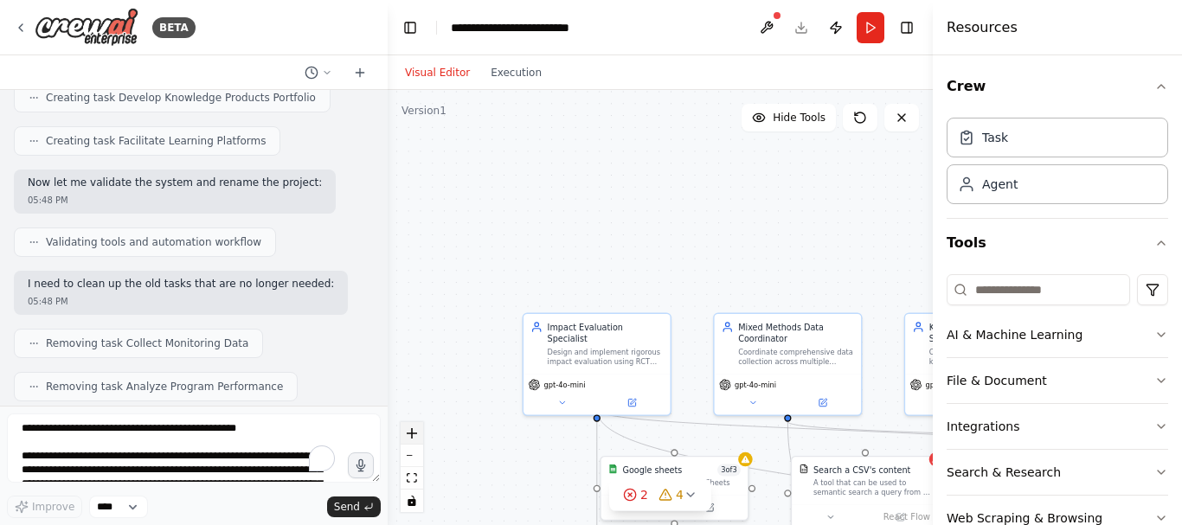
click at [413, 424] on button "zoom in" at bounding box center [412, 433] width 22 height 22
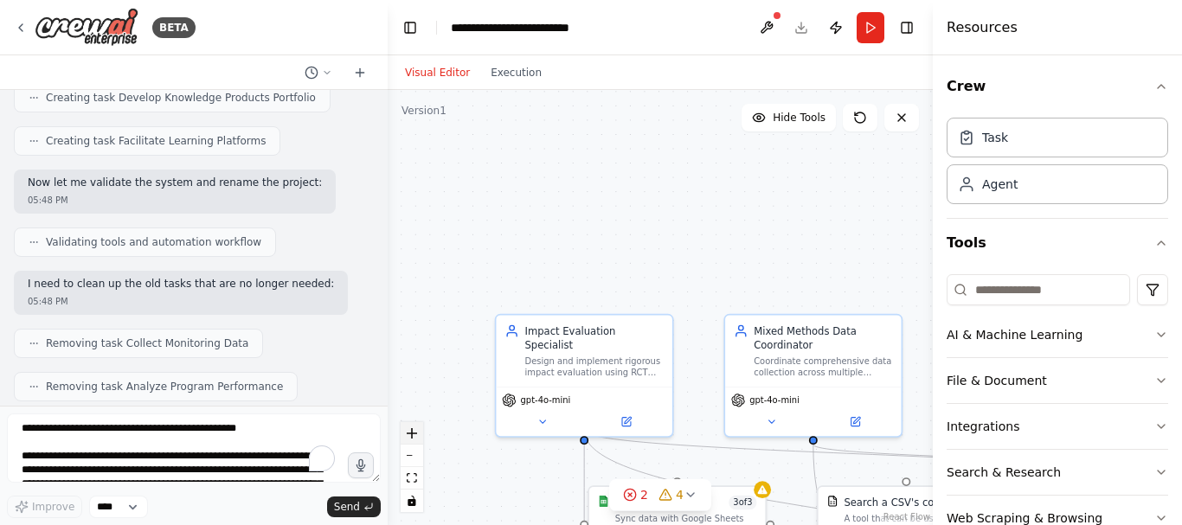
click at [413, 424] on button "zoom in" at bounding box center [412, 433] width 22 height 22
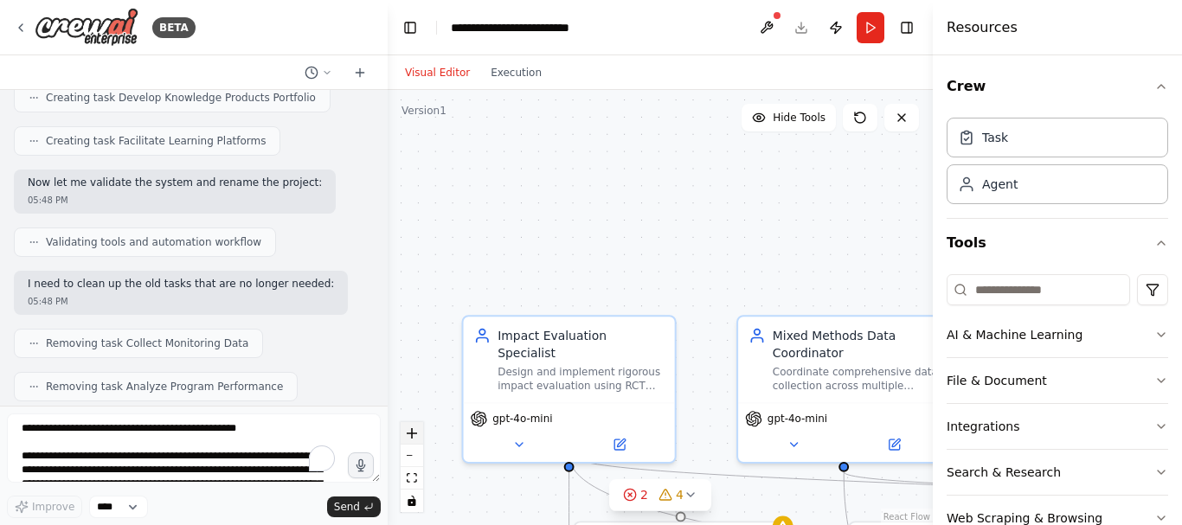
click at [419, 424] on button "zoom in" at bounding box center [412, 433] width 22 height 22
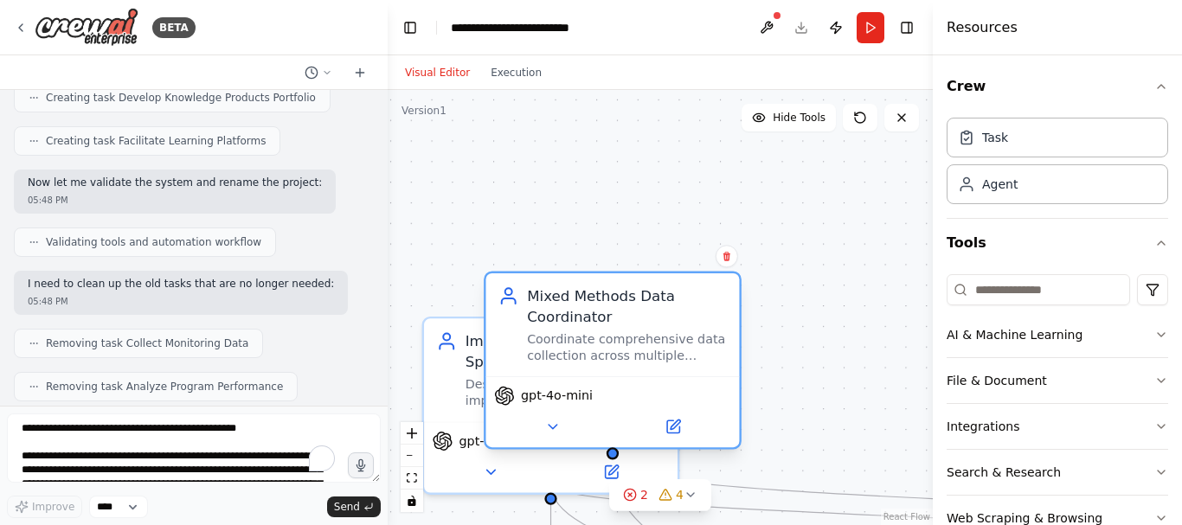
drag, startPoint x: 811, startPoint y: 420, endPoint x: 521, endPoint y: 312, distance: 309.8
click at [521, 376] on div "gpt-4o-mini" at bounding box center [611, 411] width 253 height 71
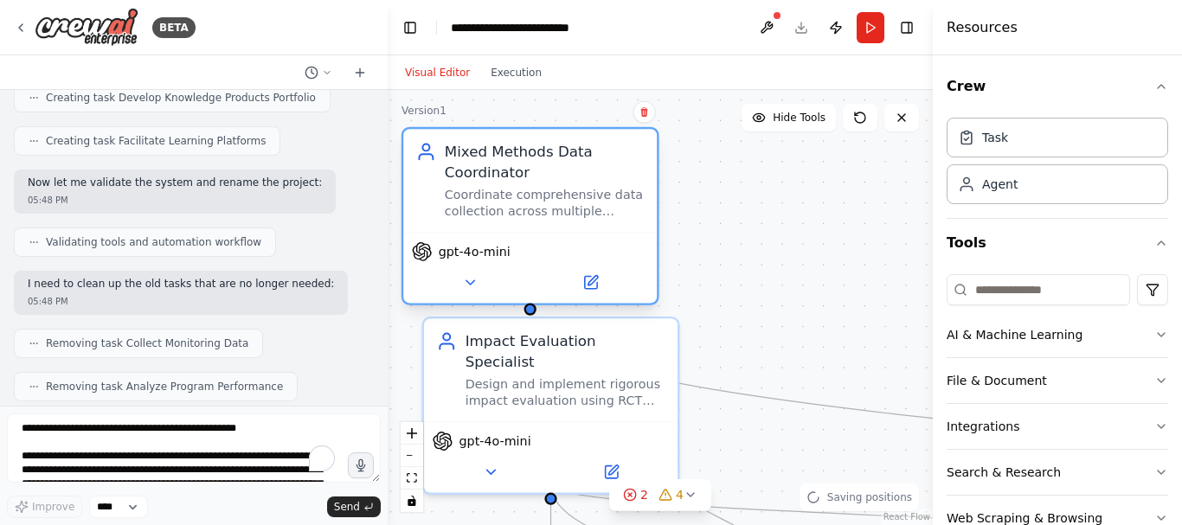
drag, startPoint x: 521, startPoint y: 278, endPoint x: 448, endPoint y: 167, distance: 132.4
click at [448, 167] on div "Mixed Methods Data Coordinator Coordinate comprehensive data collection across …" at bounding box center [530, 180] width 228 height 79
drag, startPoint x: 880, startPoint y: 412, endPoint x: 760, endPoint y: 322, distance: 150.2
click at [760, 322] on div ".deletable-edge-delete-btn { width: 20px; height: 20px; border: 0px solid #ffff…" at bounding box center [660, 307] width 545 height 435
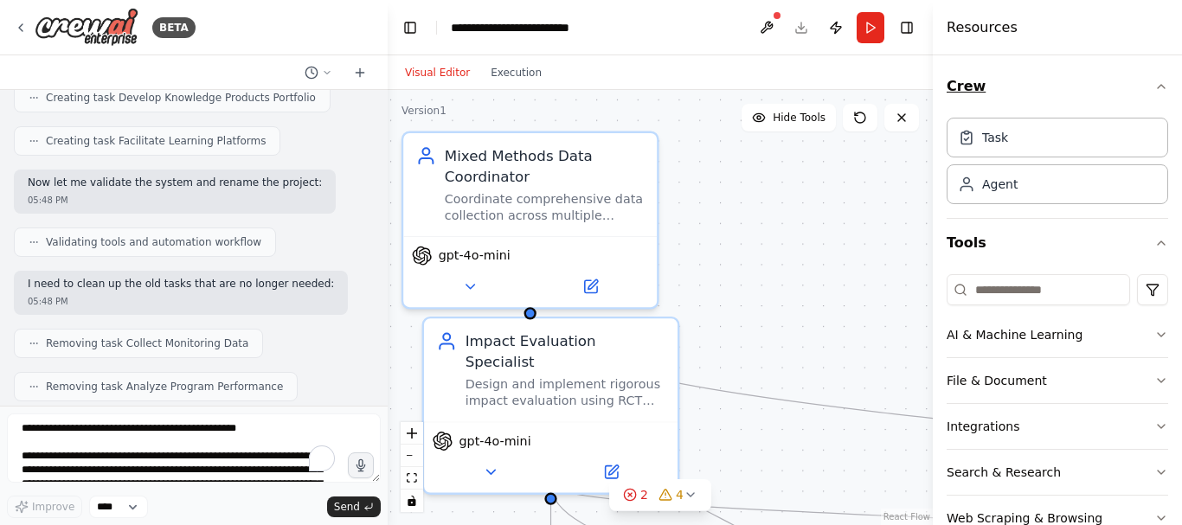
click at [1157, 86] on icon "button" at bounding box center [1160, 86] width 7 height 3
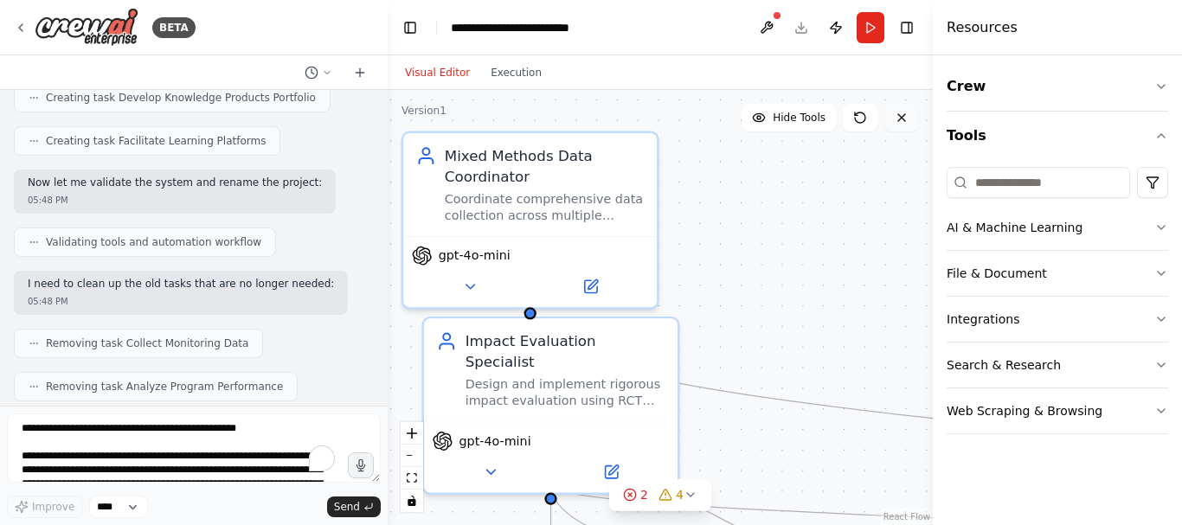
click at [908, 120] on button at bounding box center [901, 118] width 35 height 28
click at [896, 106] on button at bounding box center [901, 118] width 35 height 28
click at [804, 118] on span "Hide Tools" at bounding box center [798, 118] width 53 height 14
click at [1151, 134] on button "Tools" at bounding box center [1056, 136] width 221 height 48
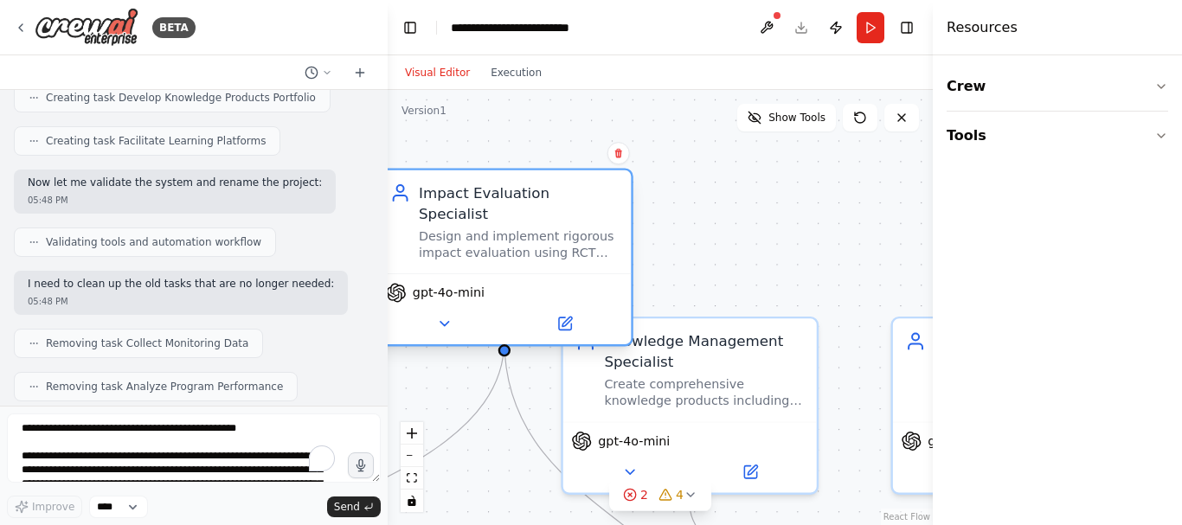
drag, startPoint x: 650, startPoint y: 362, endPoint x: 585, endPoint y: 198, distance: 176.7
click at [585, 228] on div "Design and implement rigorous impact evaluation using RCT methodology with trea…" at bounding box center [519, 244] width 200 height 33
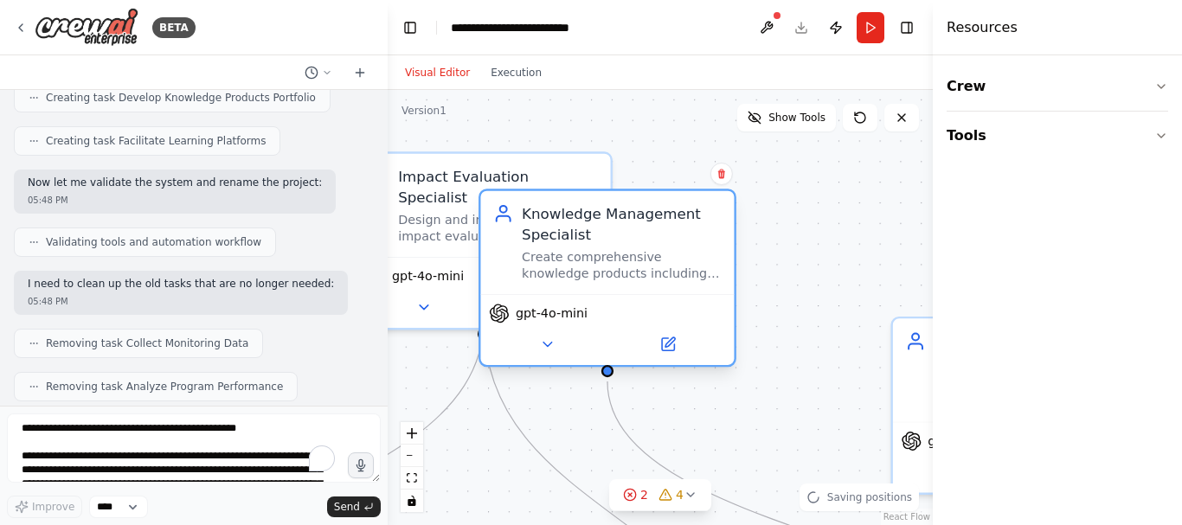
drag, startPoint x: 786, startPoint y: 379, endPoint x: 689, endPoint y: 258, distance: 155.1
click at [689, 257] on div "Create comprehensive knowledge products including annual progress reports, impa…" at bounding box center [622, 264] width 200 height 33
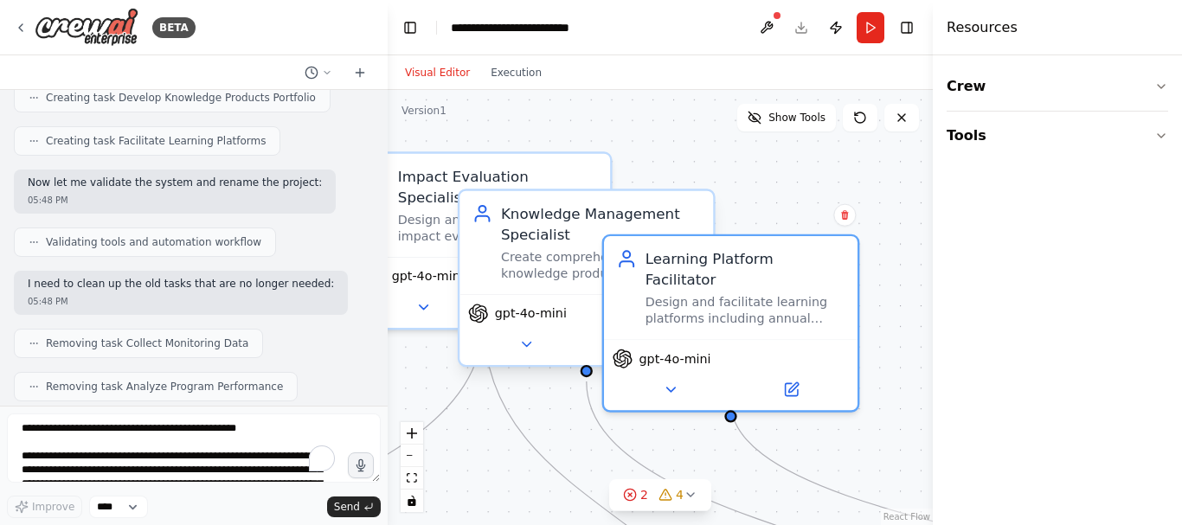
drag, startPoint x: 901, startPoint y: 337, endPoint x: 600, endPoint y: 262, distance: 309.5
click at [447, 262] on div "Impact Evaluation Specialist Design and implement rigorous impact evaluation us…" at bounding box center [122, 473] width 649 height 518
click at [517, 91] on div ".deletable-edge-delete-btn { width: 20px; height: 20px; border: 0px solid #ffff…" at bounding box center [660, 307] width 545 height 435
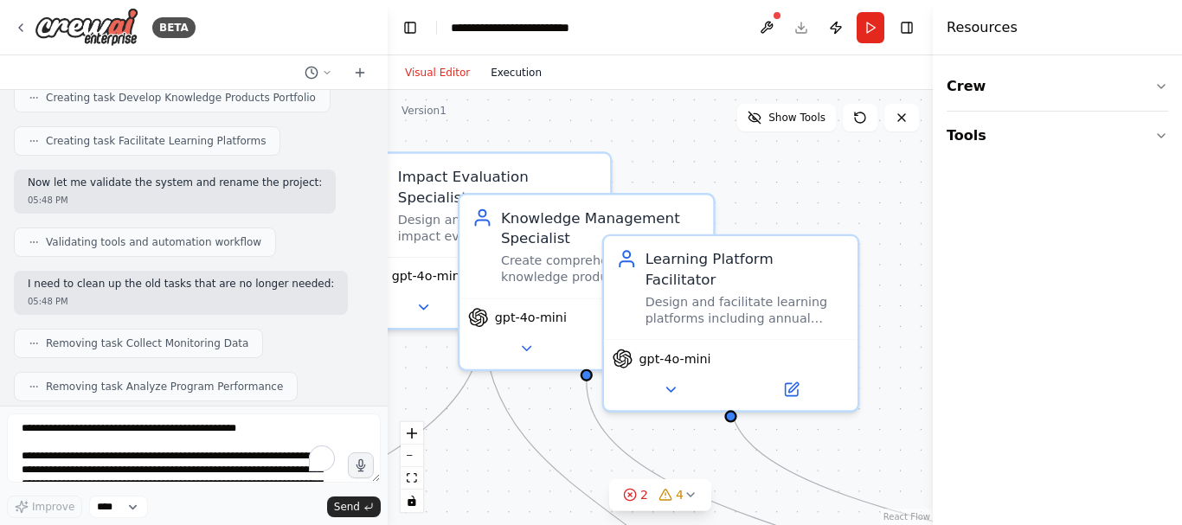
click at [522, 68] on button "Execution" at bounding box center [516, 72] width 72 height 21
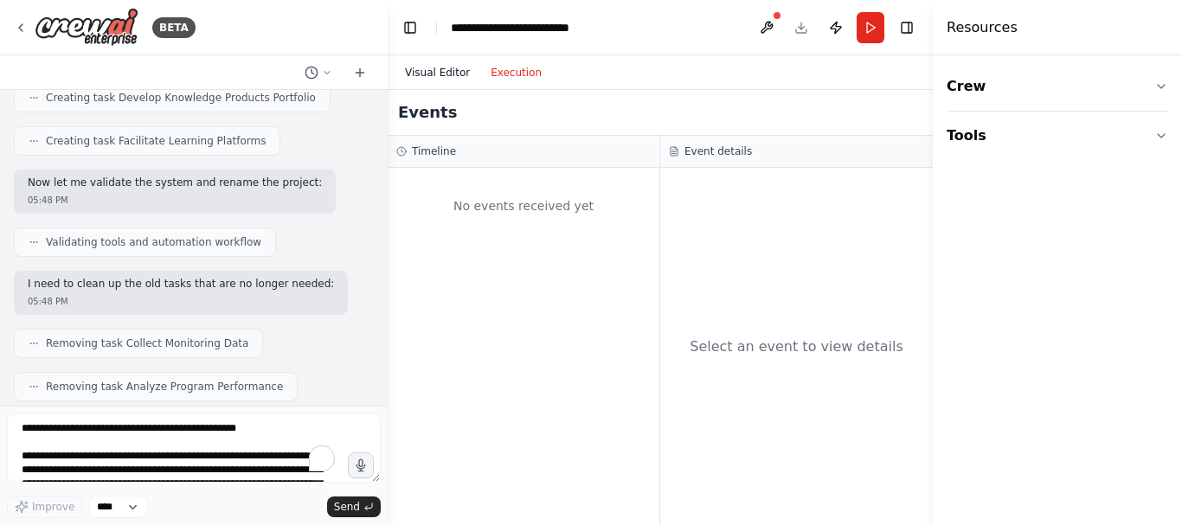
click at [450, 74] on button "Visual Editor" at bounding box center [437, 72] width 86 height 21
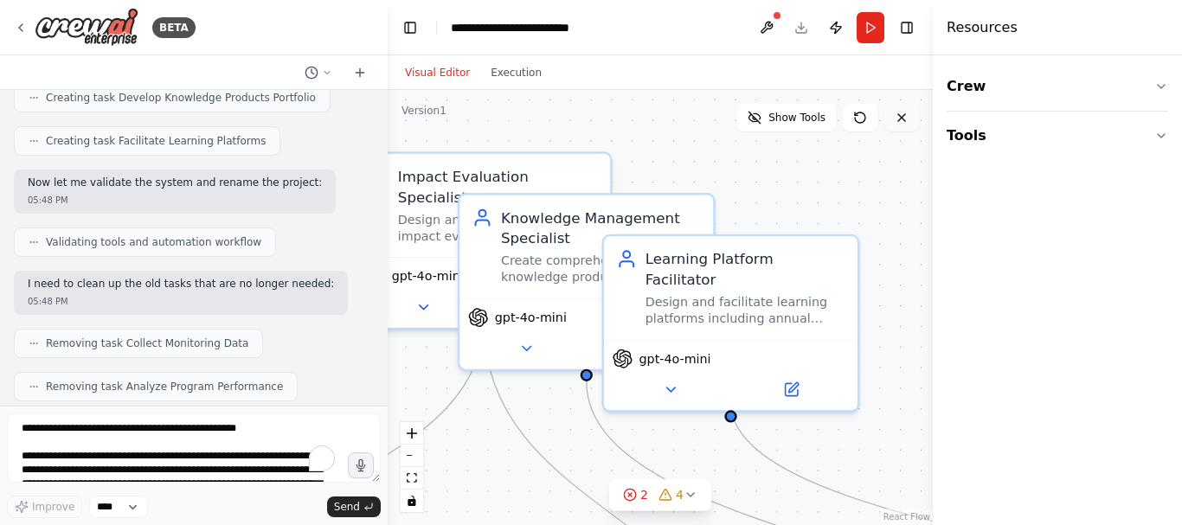
click at [906, 114] on icon at bounding box center [901, 118] width 14 height 14
click at [897, 119] on icon at bounding box center [901, 118] width 14 height 14
click at [899, 119] on icon at bounding box center [901, 118] width 14 height 14
click at [1006, 94] on button "Crew" at bounding box center [1056, 86] width 221 height 48
click at [977, 189] on div "Agent" at bounding box center [988, 183] width 60 height 17
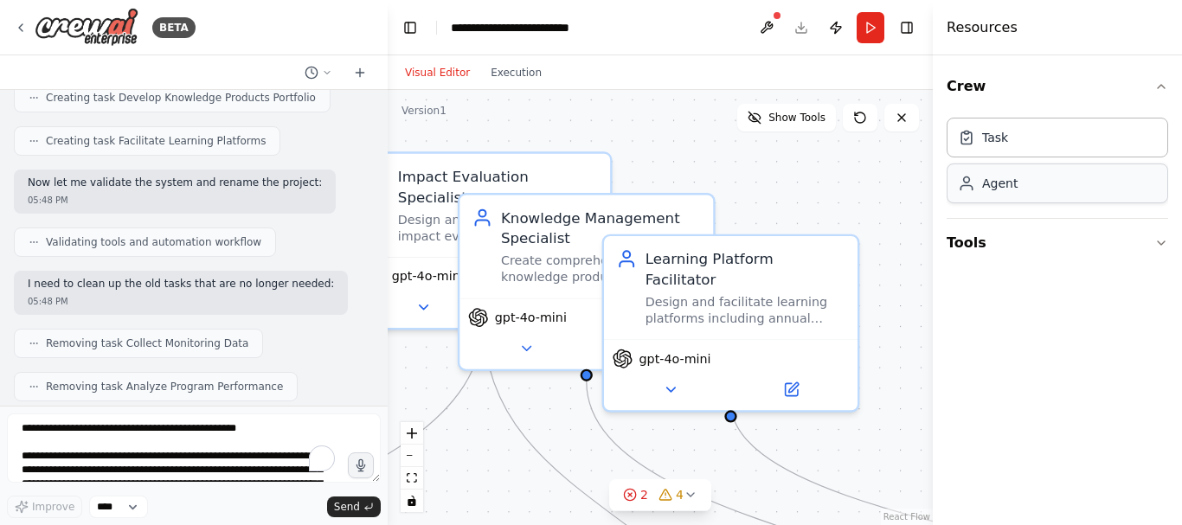
click at [984, 183] on div "Agent" at bounding box center [999, 183] width 35 height 17
click at [958, 186] on icon at bounding box center [966, 183] width 17 height 17
click at [979, 156] on div "Task" at bounding box center [1056, 137] width 221 height 40
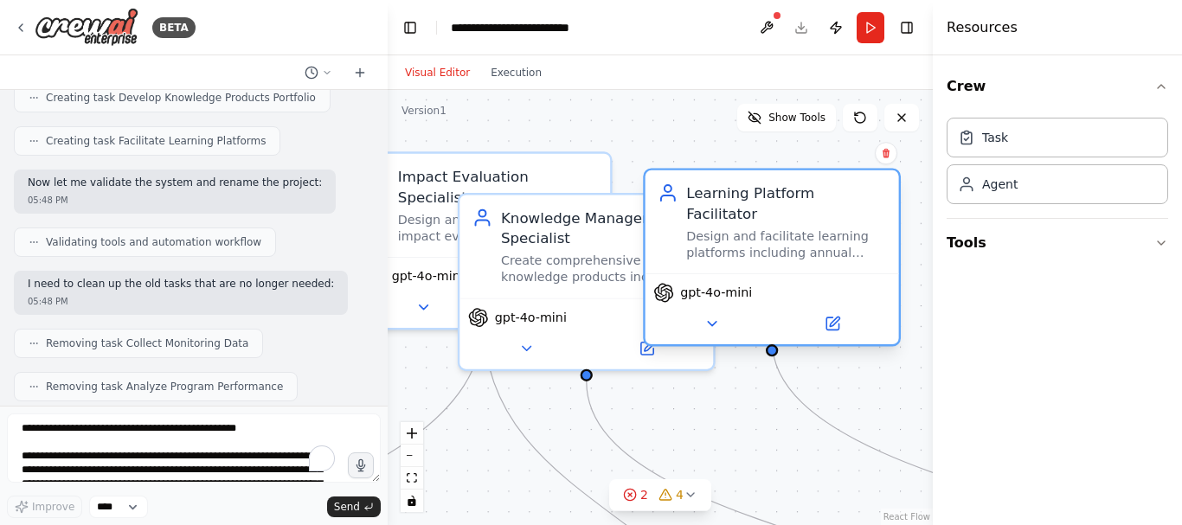
drag, startPoint x: 754, startPoint y: 282, endPoint x: 798, endPoint y: 215, distance: 80.6
click at [798, 228] on div "Design and facilitate learning platforms including annual workshops, stakeholde…" at bounding box center [786, 244] width 200 height 33
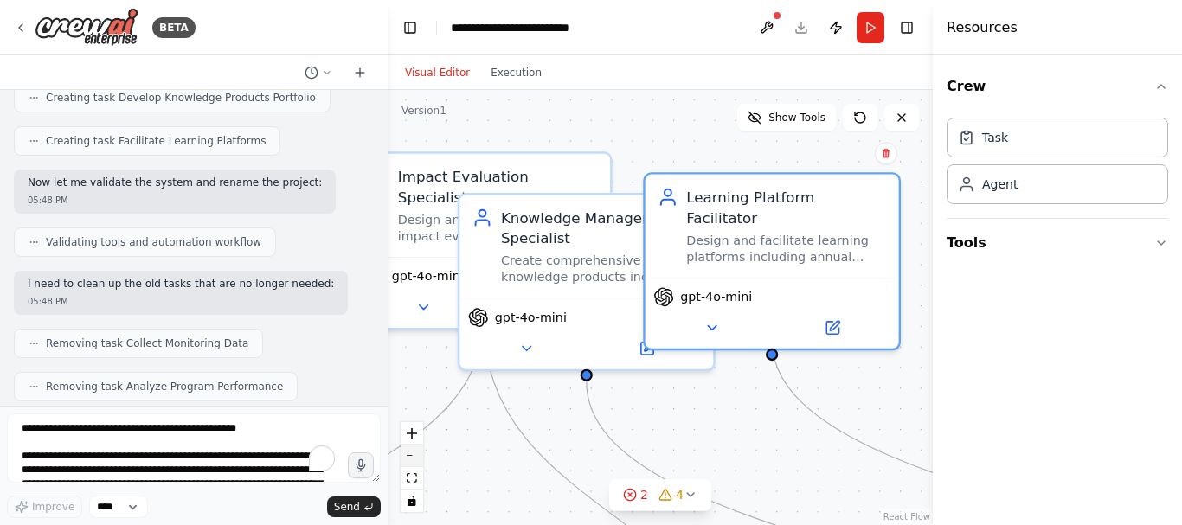
click at [408, 455] on icon "zoom out" at bounding box center [412, 456] width 10 height 2
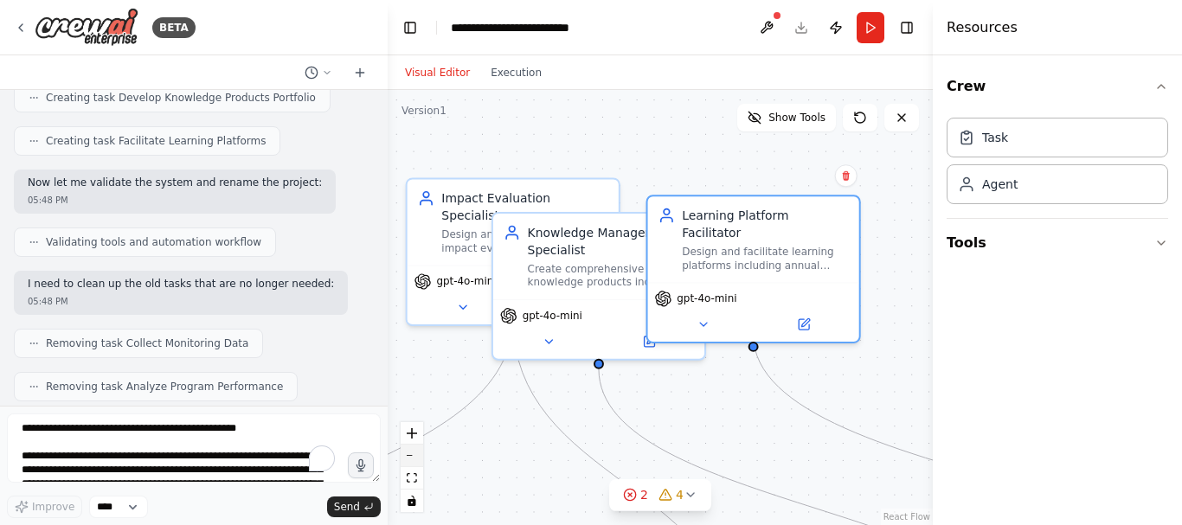
click at [407, 455] on icon "zoom out" at bounding box center [412, 456] width 10 height 2
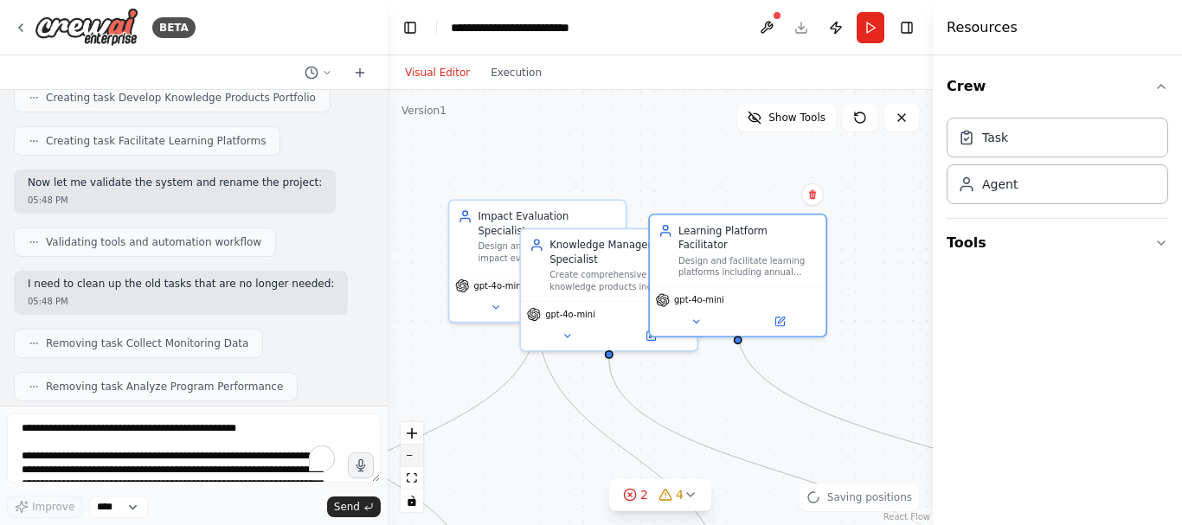
click at [407, 455] on icon "zoom out" at bounding box center [412, 456] width 10 height 2
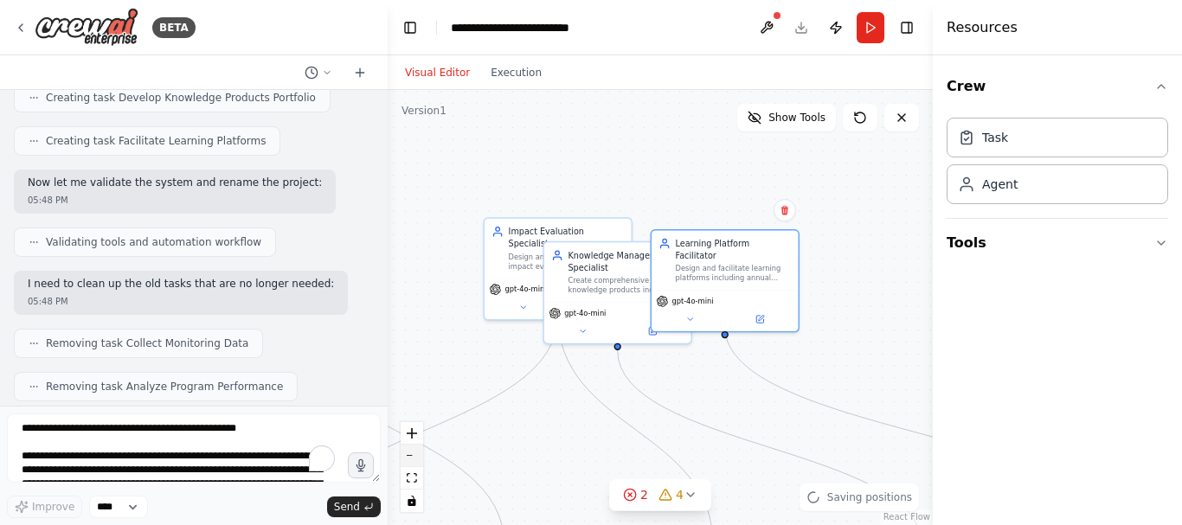
click at [407, 455] on icon "zoom out" at bounding box center [412, 456] width 10 height 2
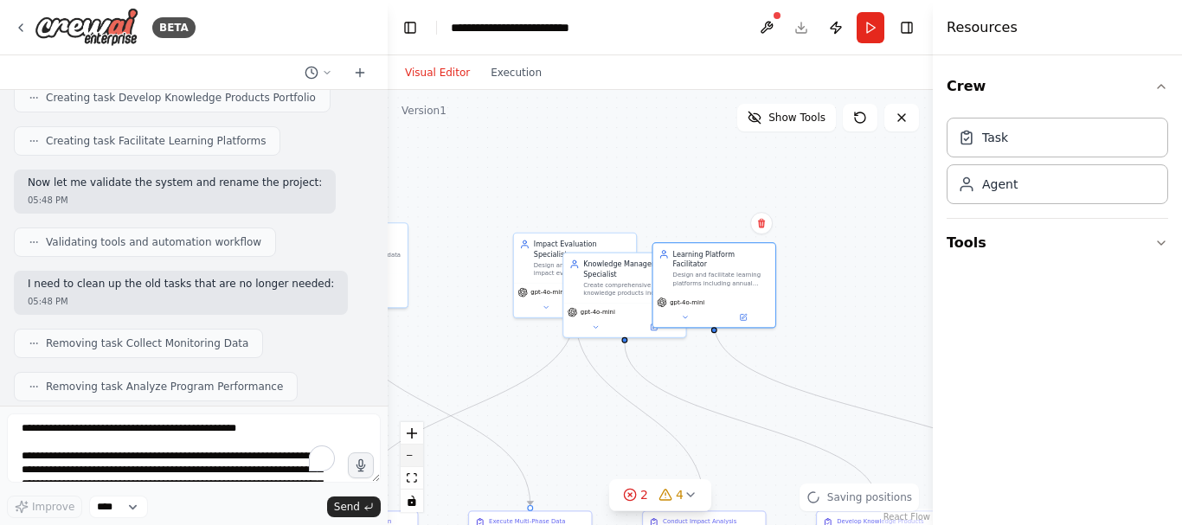
click at [407, 455] on icon "zoom out" at bounding box center [412, 456] width 10 height 2
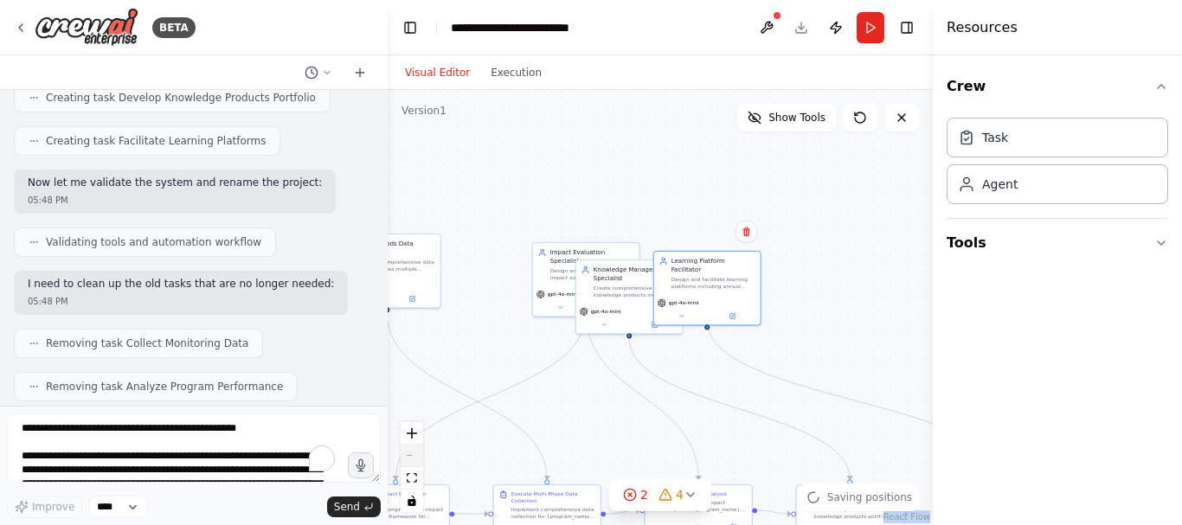
click at [407, 455] on div "React Flow controls" at bounding box center [412, 467] width 22 height 90
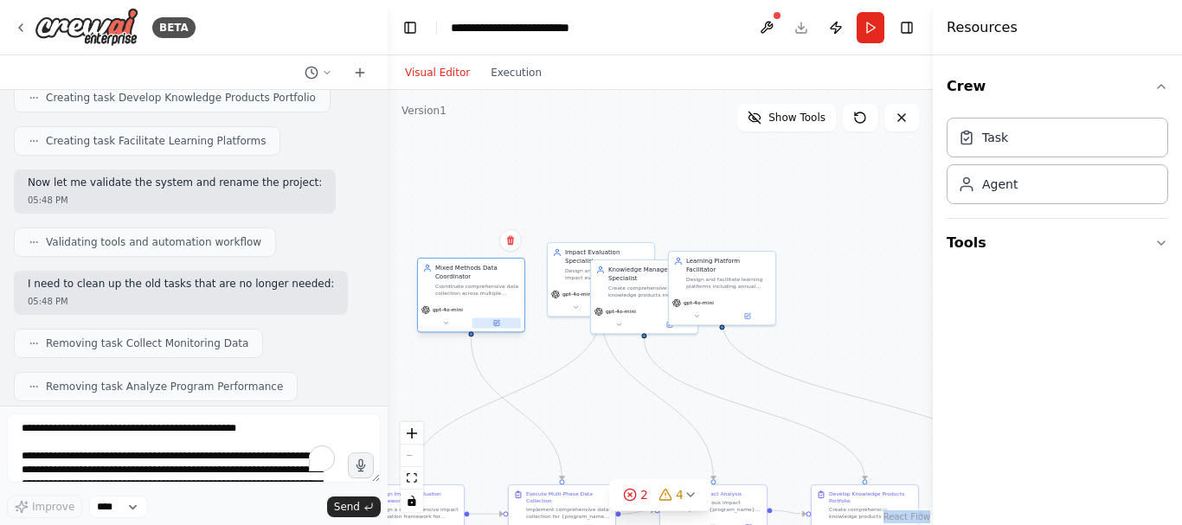
drag, startPoint x: 411, startPoint y: 292, endPoint x: 496, endPoint y: 320, distance: 89.5
click at [496, 320] on button at bounding box center [495, 322] width 49 height 10
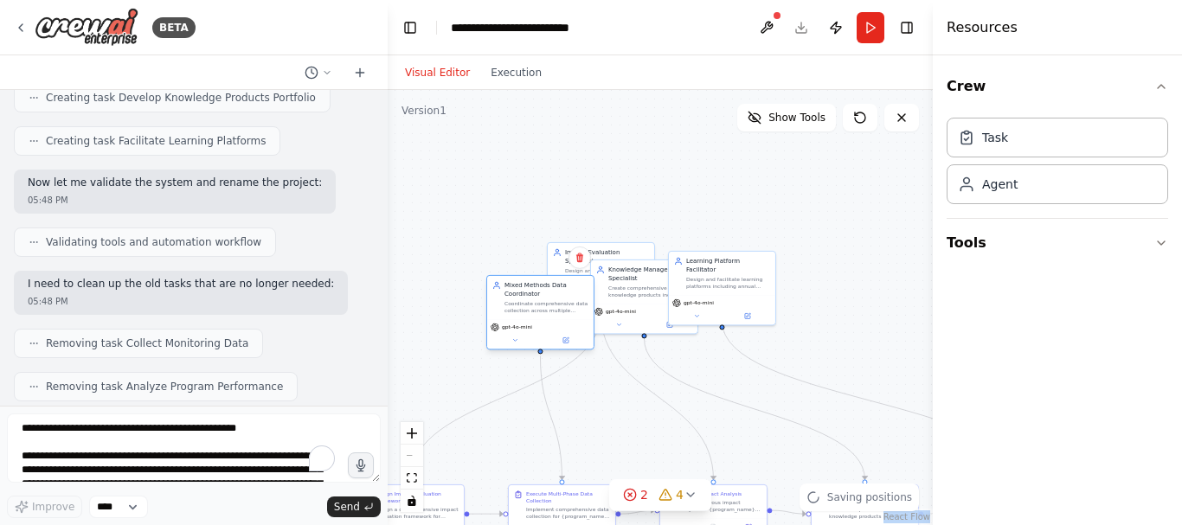
drag, startPoint x: 509, startPoint y: 312, endPoint x: 580, endPoint y: 330, distance: 73.2
click at [576, 331] on div "gpt-4o-mini" at bounding box center [539, 327] width 99 height 9
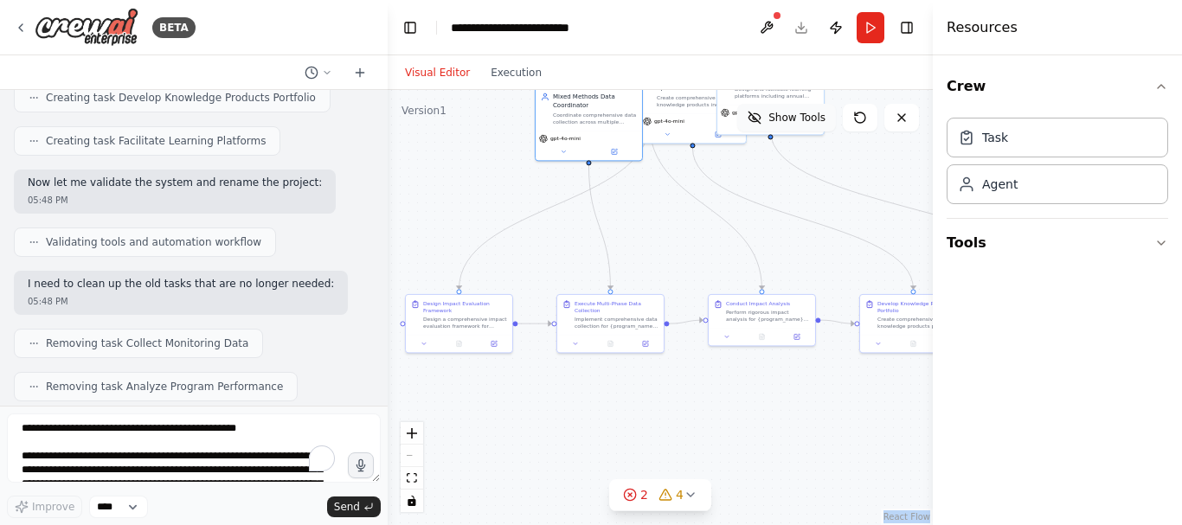
drag, startPoint x: 739, startPoint y: 319, endPoint x: 787, endPoint y: 127, distance: 198.1
click at [787, 127] on div "Version 1 Show Tools .deletable-edge-delete-btn { width: 20px; height: 20px; bo…" at bounding box center [660, 307] width 545 height 435
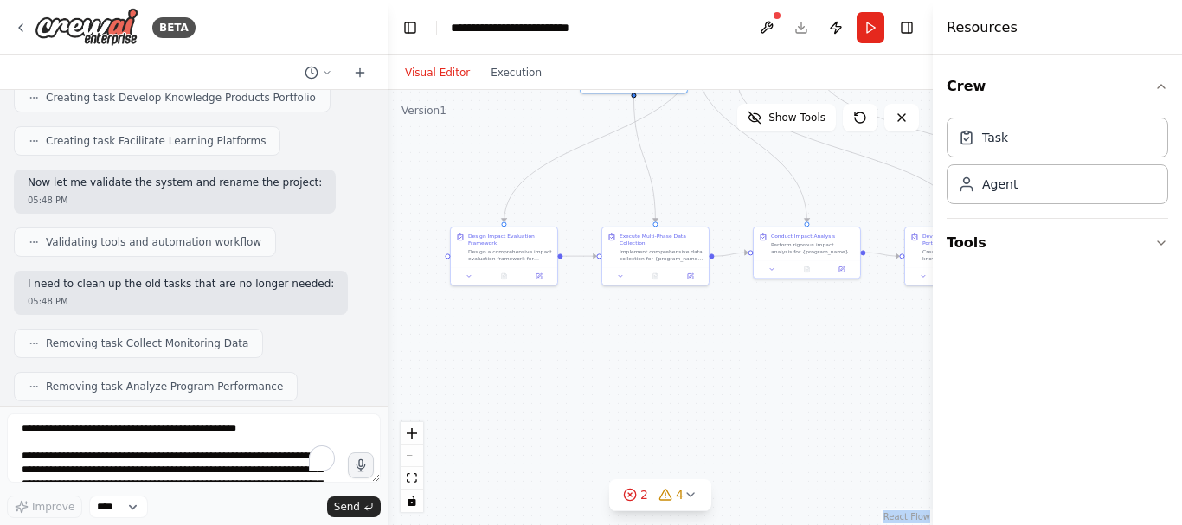
drag, startPoint x: 831, startPoint y: 368, endPoint x: 876, endPoint y: 300, distance: 81.1
click at [876, 300] on div ".deletable-edge-delete-btn { width: 20px; height: 20px; border: 0px solid #ffff…" at bounding box center [660, 307] width 545 height 435
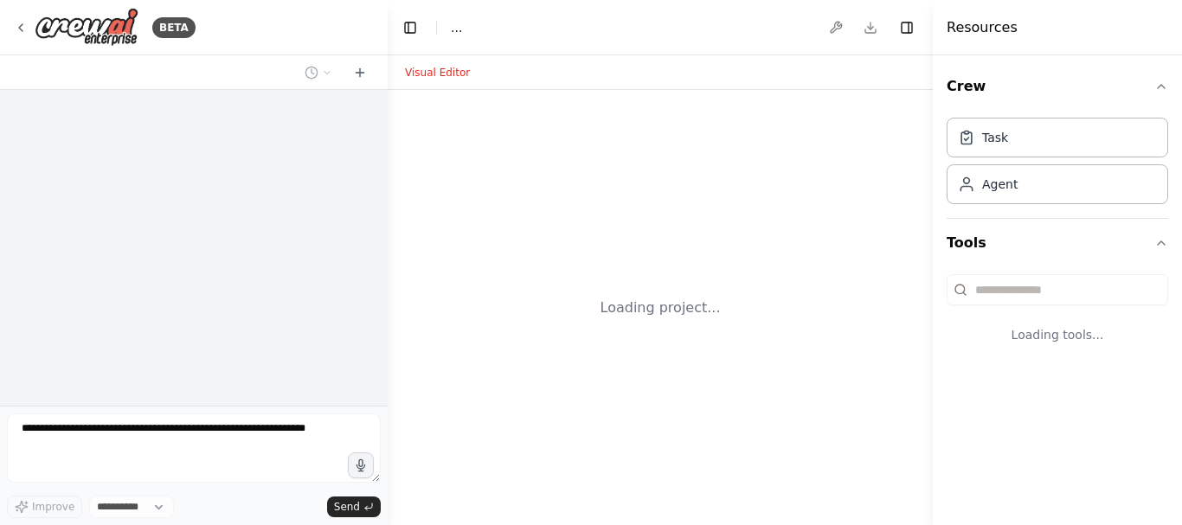
select select "****"
